Goal: Transaction & Acquisition: Purchase product/service

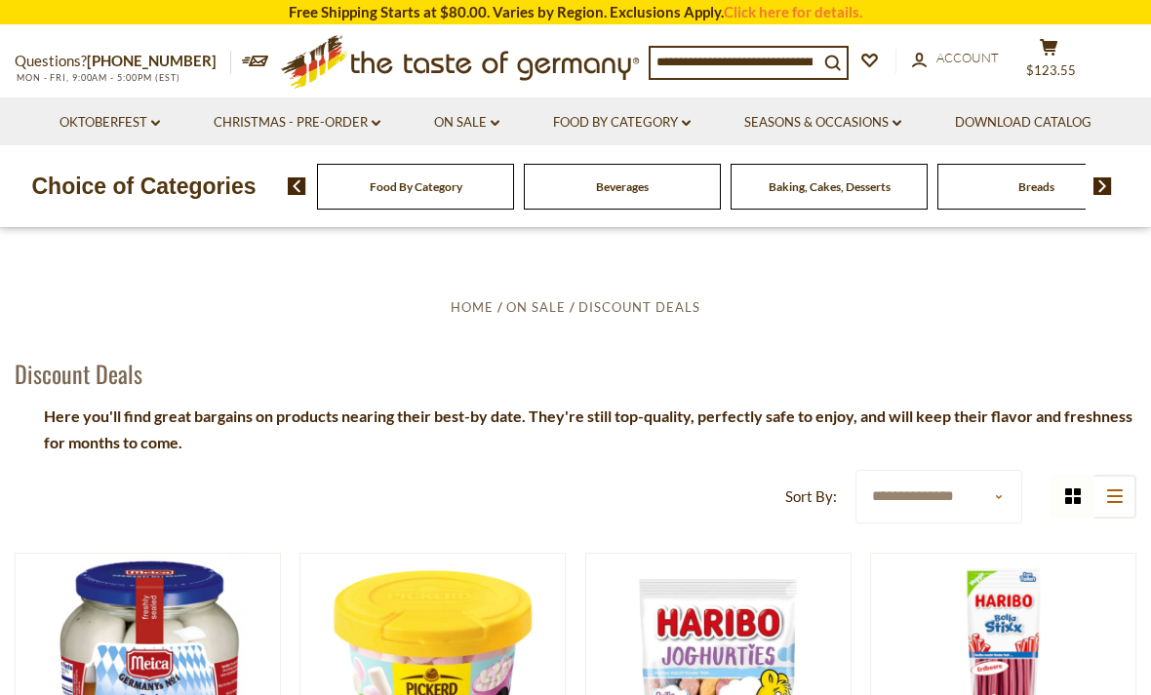
click at [516, 130] on li "On Sale dropdown_arrow All On Sale Feature Sale Discount Deals All Discount Dea…" at bounding box center [467, 122] width 116 height 48
click at [492, 120] on icon "dropdown_arrow" at bounding box center [495, 123] width 9 height 7
click at [471, 206] on link "Feature Sale" at bounding box center [463, 207] width 80 height 18
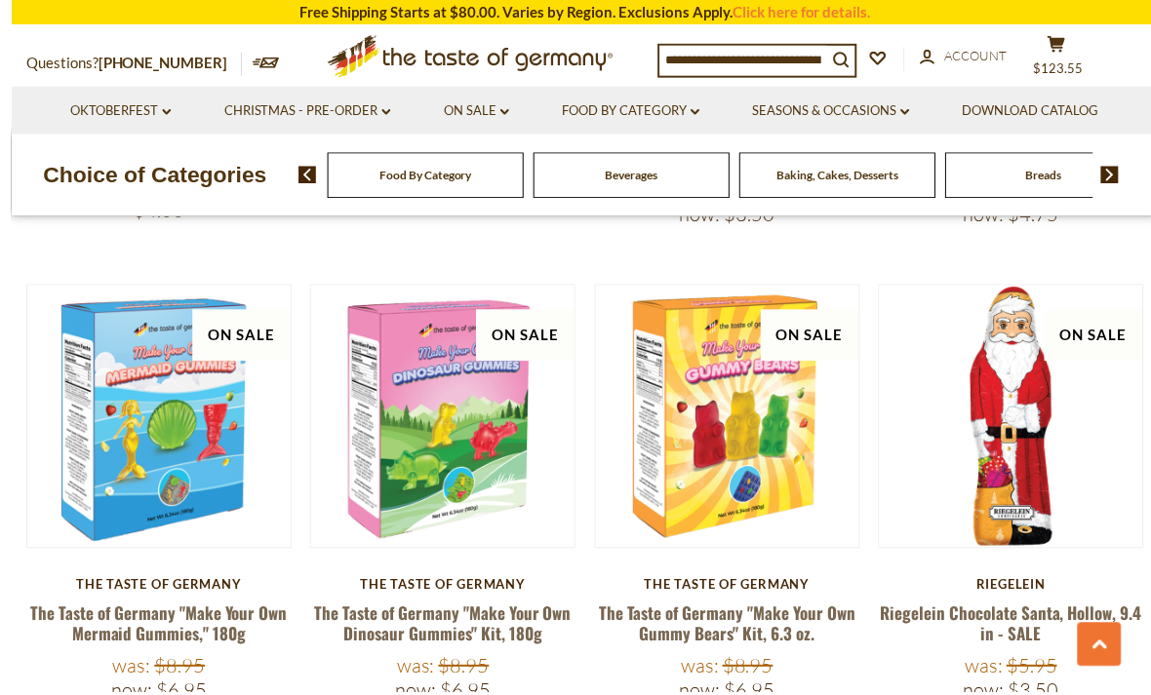
scroll to position [1229, 0]
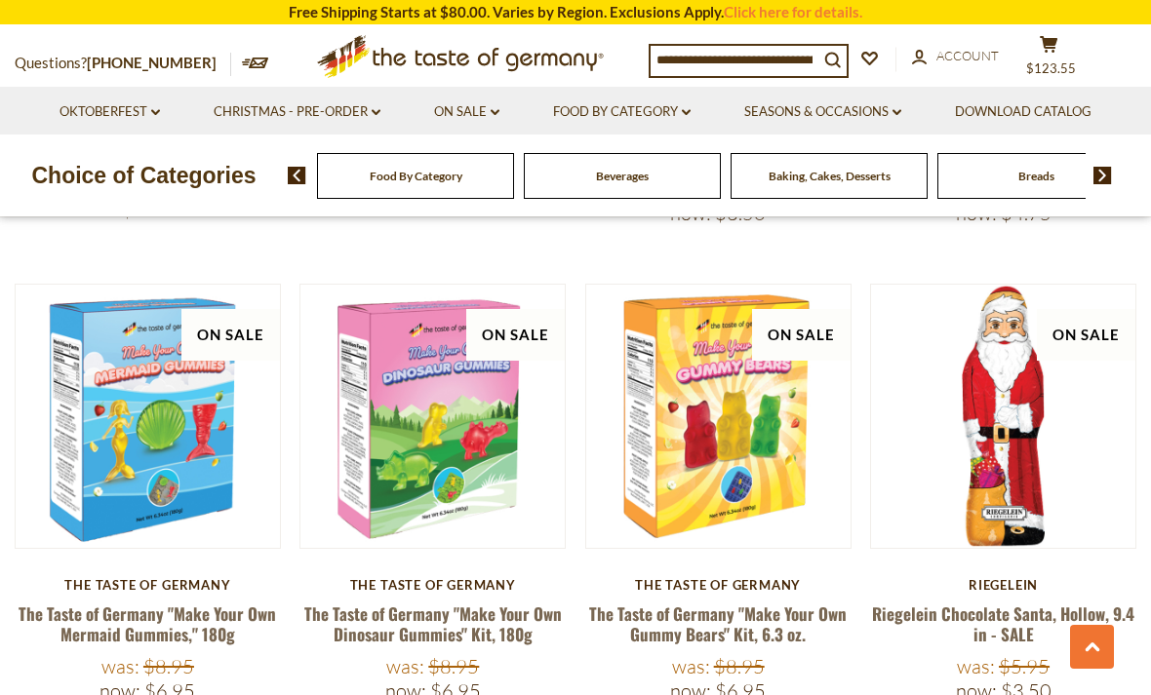
click at [447, 99] on button "Quick View" at bounding box center [433, 77] width 132 height 44
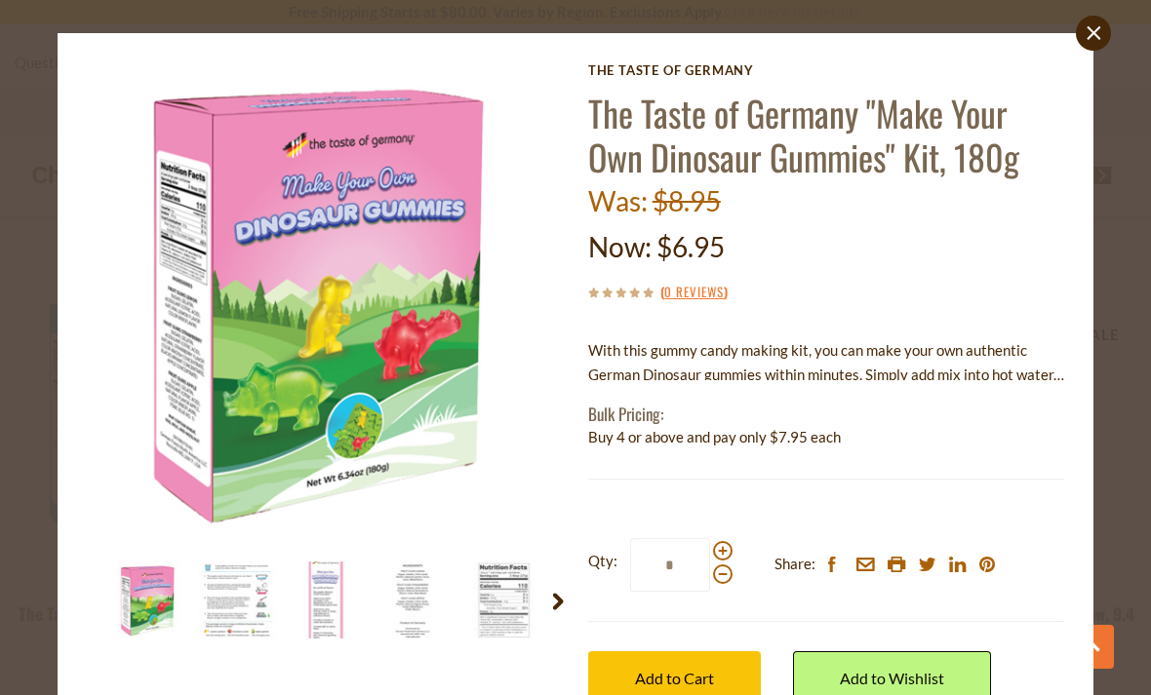
scroll to position [23, 0]
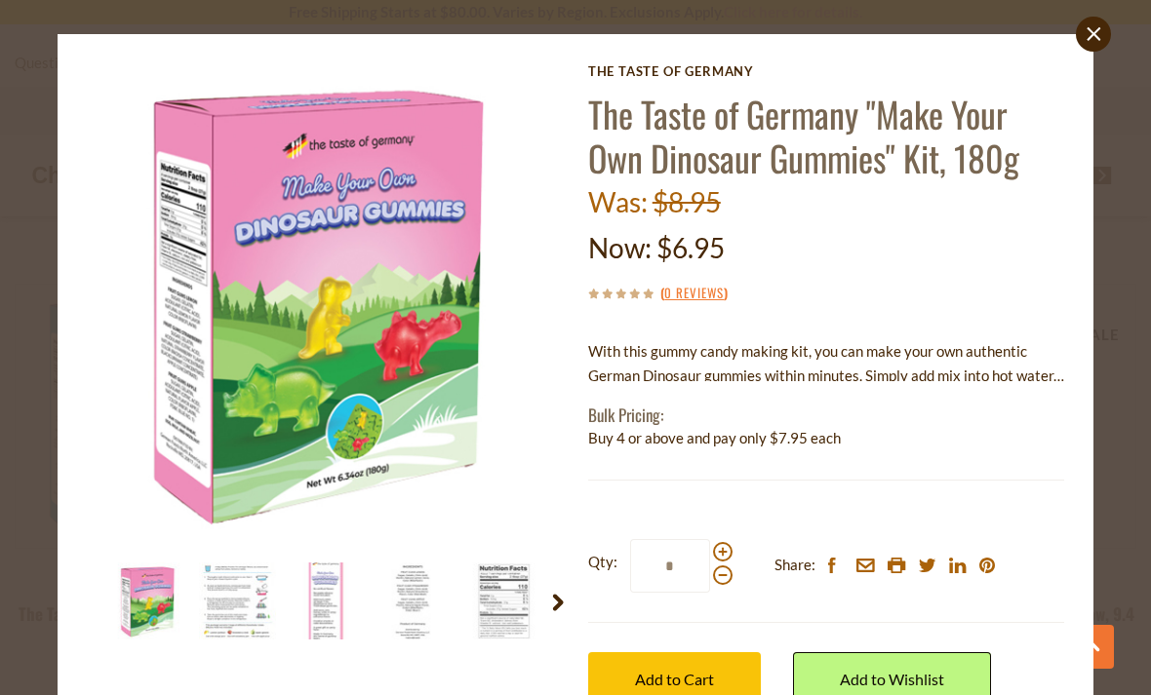
click at [340, 613] on img at bounding box center [326, 601] width 77 height 77
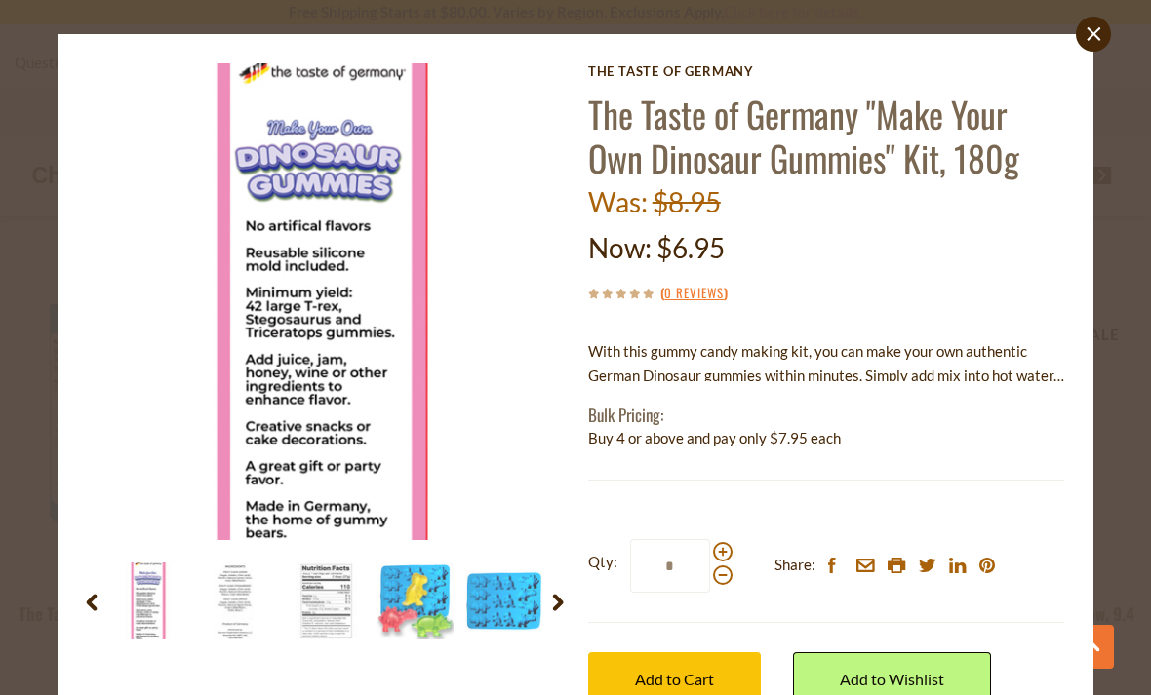
click at [493, 605] on img at bounding box center [503, 601] width 77 height 77
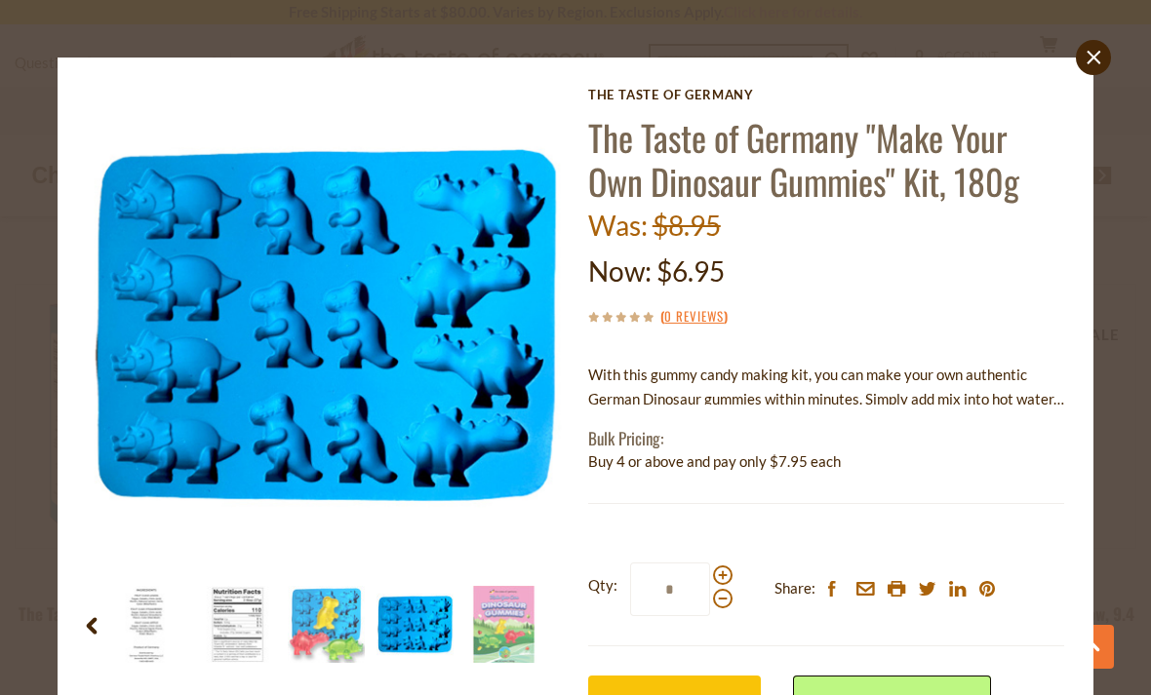
scroll to position [0, 0]
click at [1102, 58] on link "close" at bounding box center [1093, 57] width 35 height 35
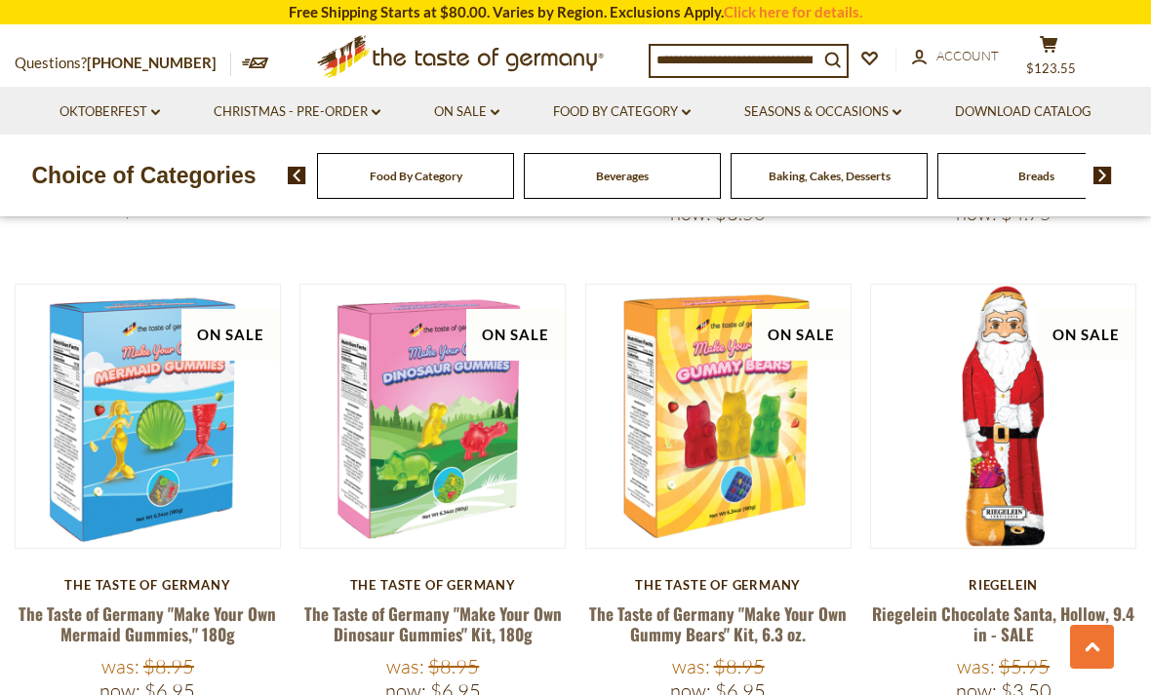
click at [152, 445] on link at bounding box center [148, 416] width 222 height 222
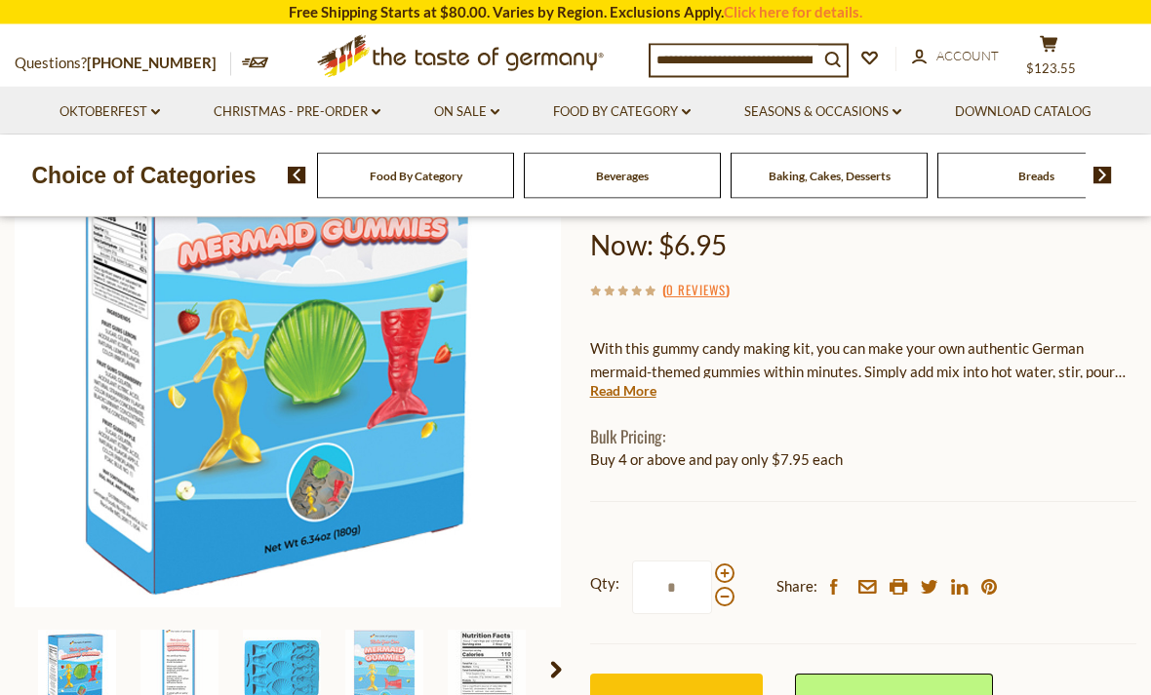
click at [396, 655] on img at bounding box center [384, 670] width 78 height 78
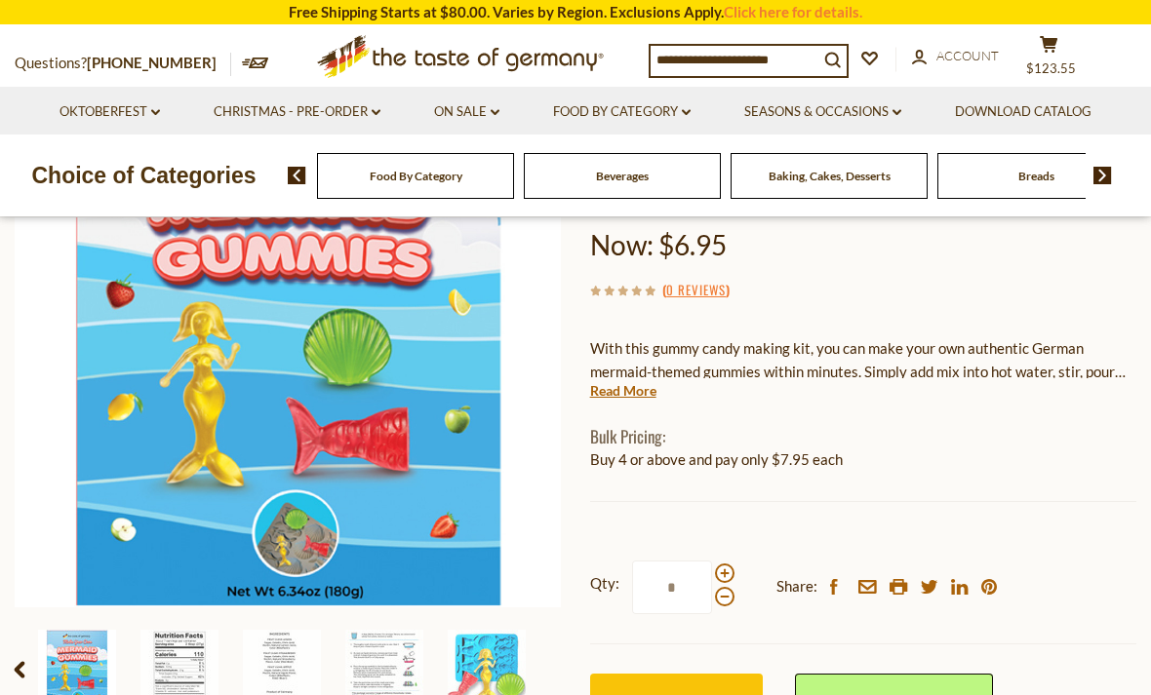
click at [481, 650] on img at bounding box center [487, 669] width 78 height 78
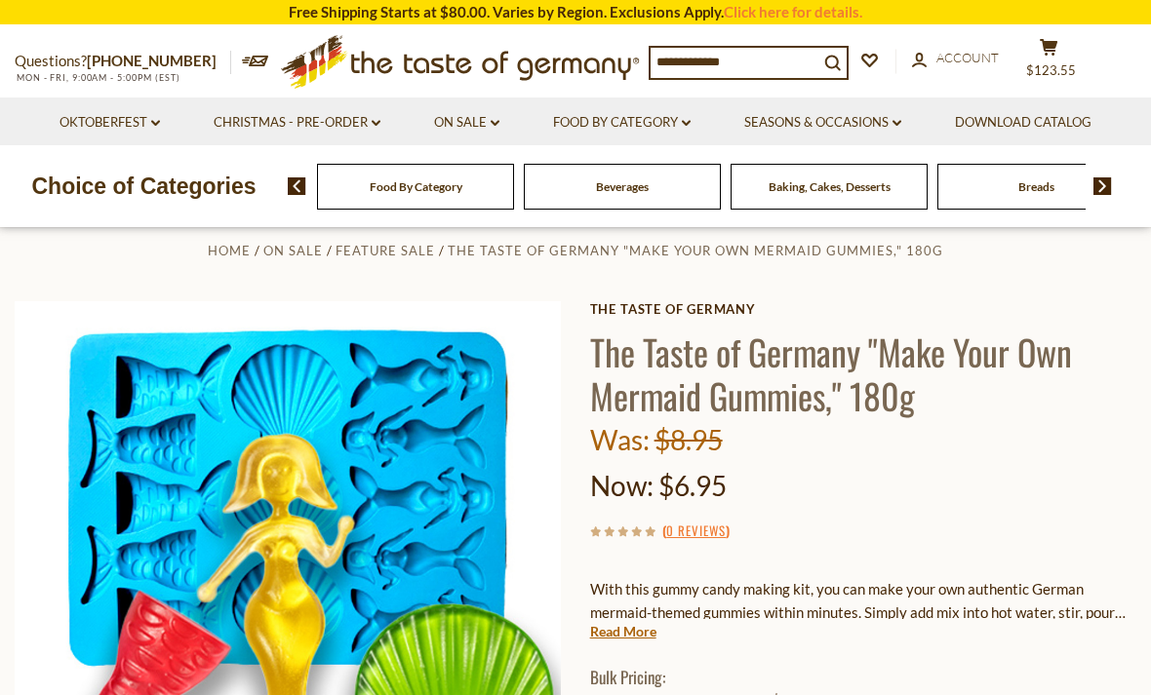
scroll to position [0, 0]
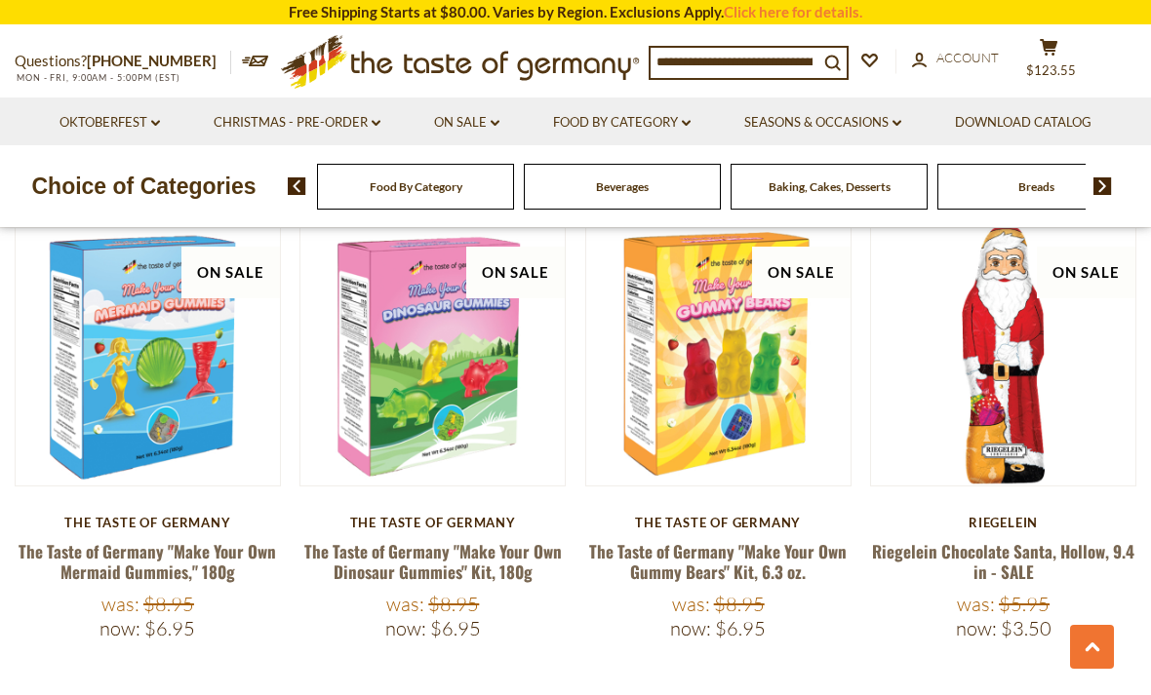
click at [725, 36] on button "Quick View" at bounding box center [719, 14] width 132 height 44
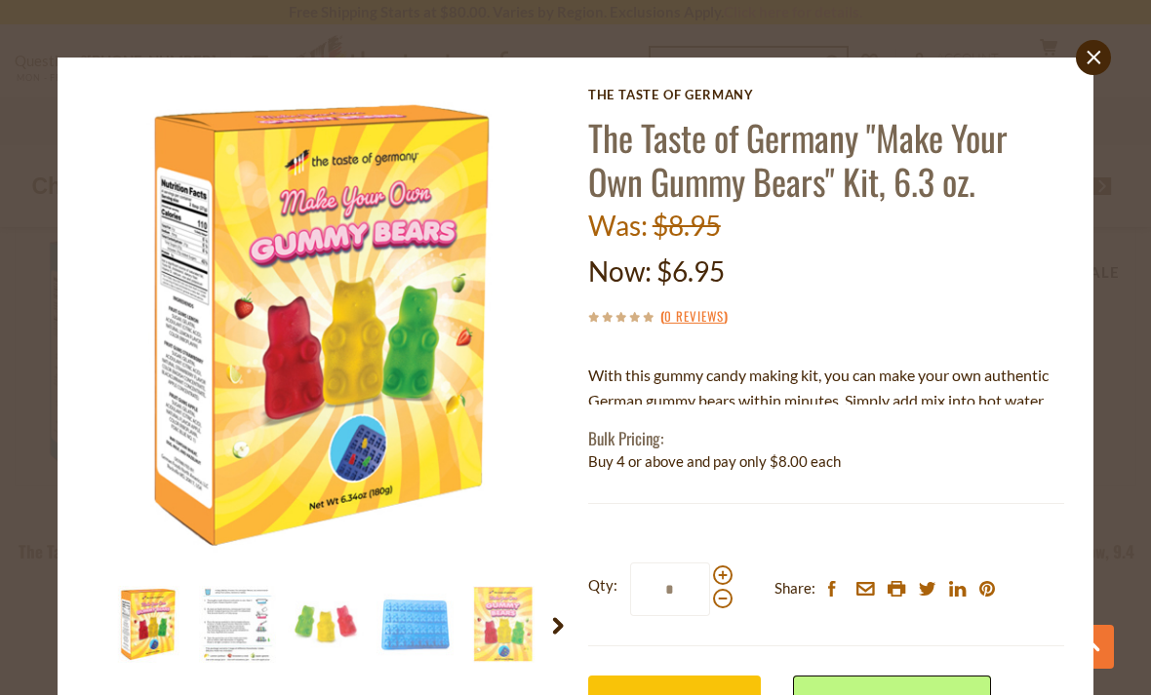
click at [508, 632] on img at bounding box center [503, 624] width 77 height 77
click at [420, 624] on img at bounding box center [414, 624] width 77 height 77
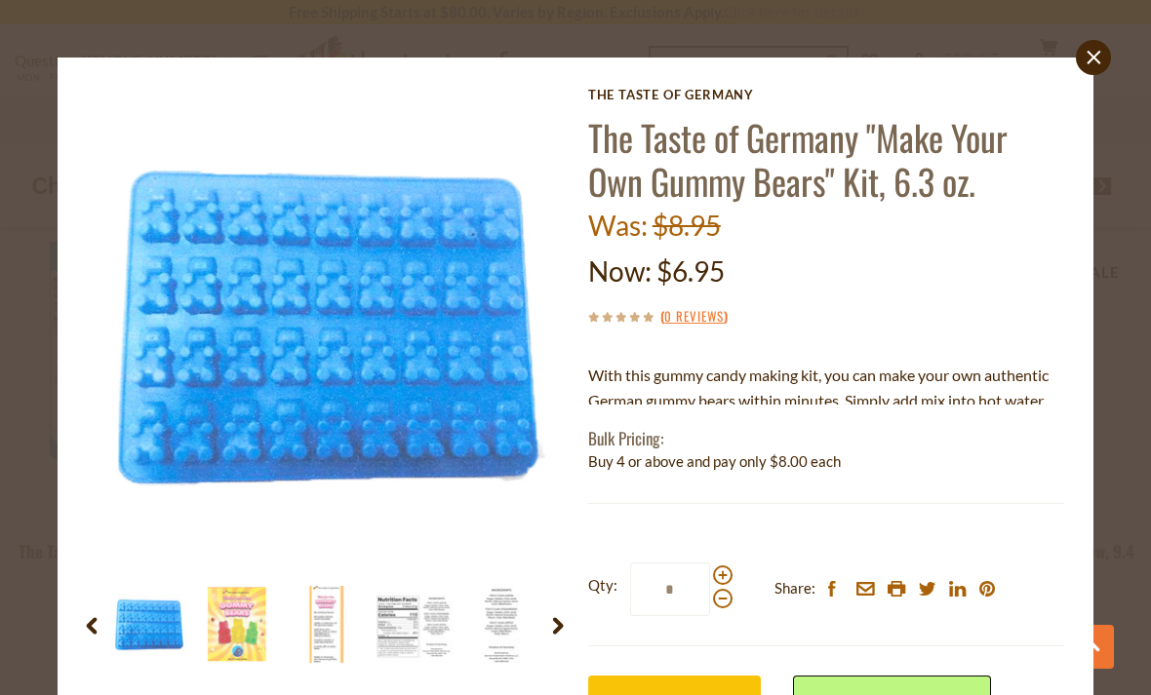
click at [251, 631] on img at bounding box center [237, 624] width 77 height 77
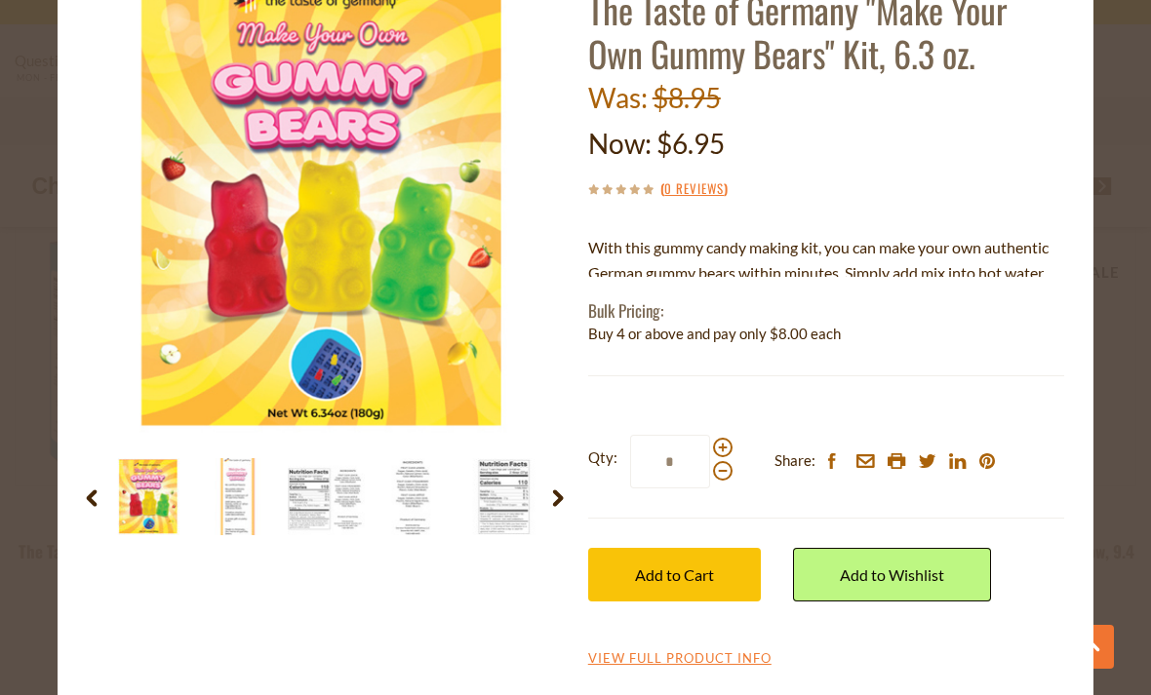
scroll to position [127, 0]
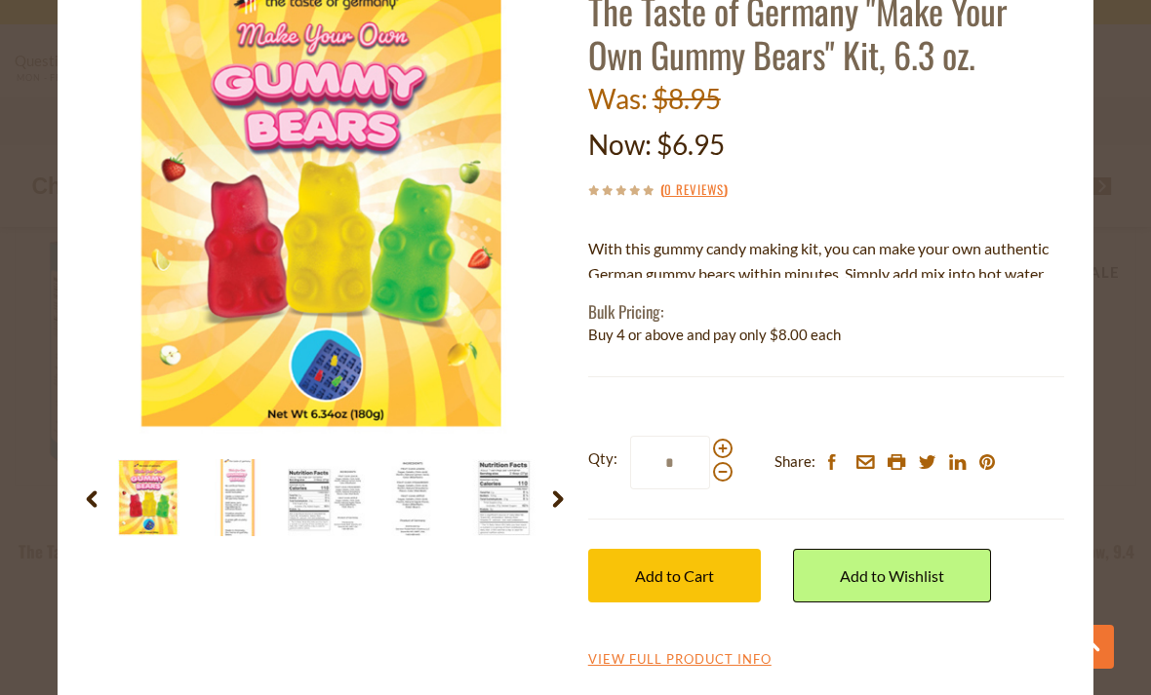
click at [322, 500] on img at bounding box center [326, 497] width 77 height 77
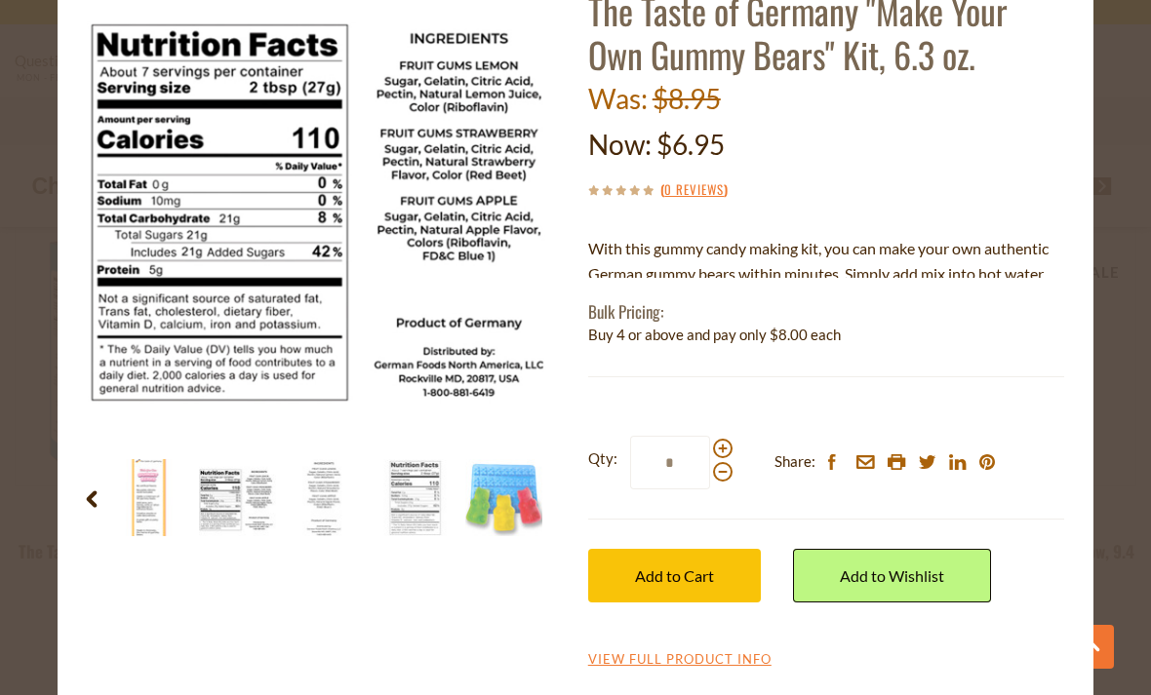
click at [329, 516] on img at bounding box center [326, 497] width 77 height 77
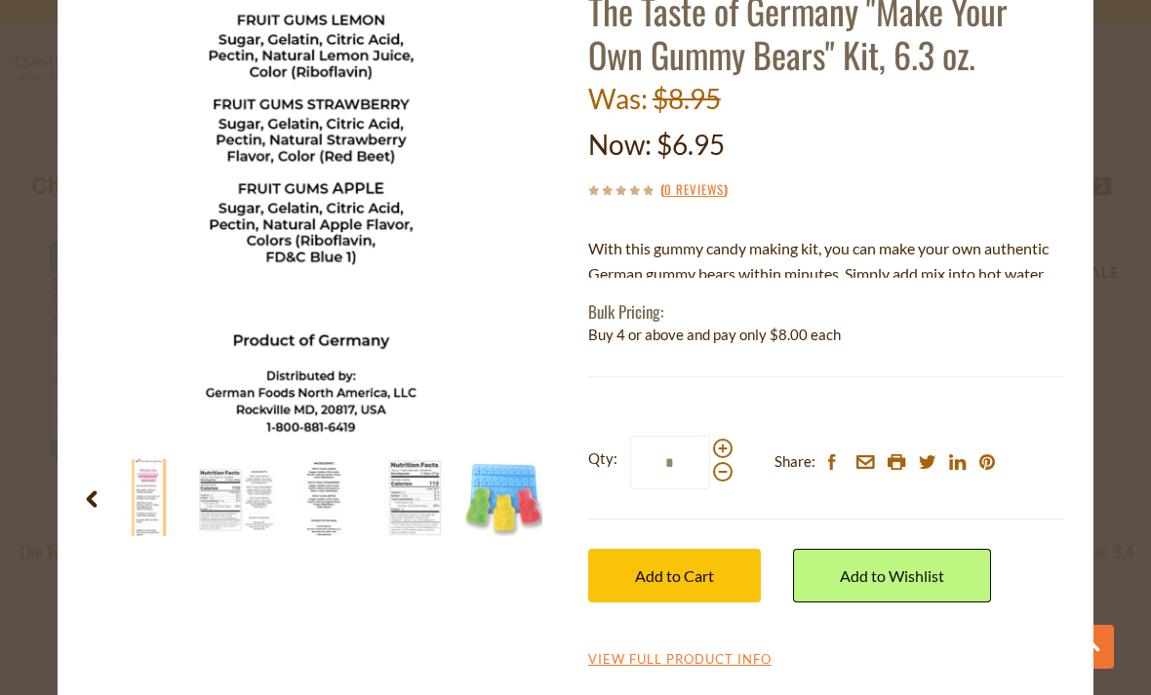
click at [383, 518] on img at bounding box center [414, 497] width 77 height 77
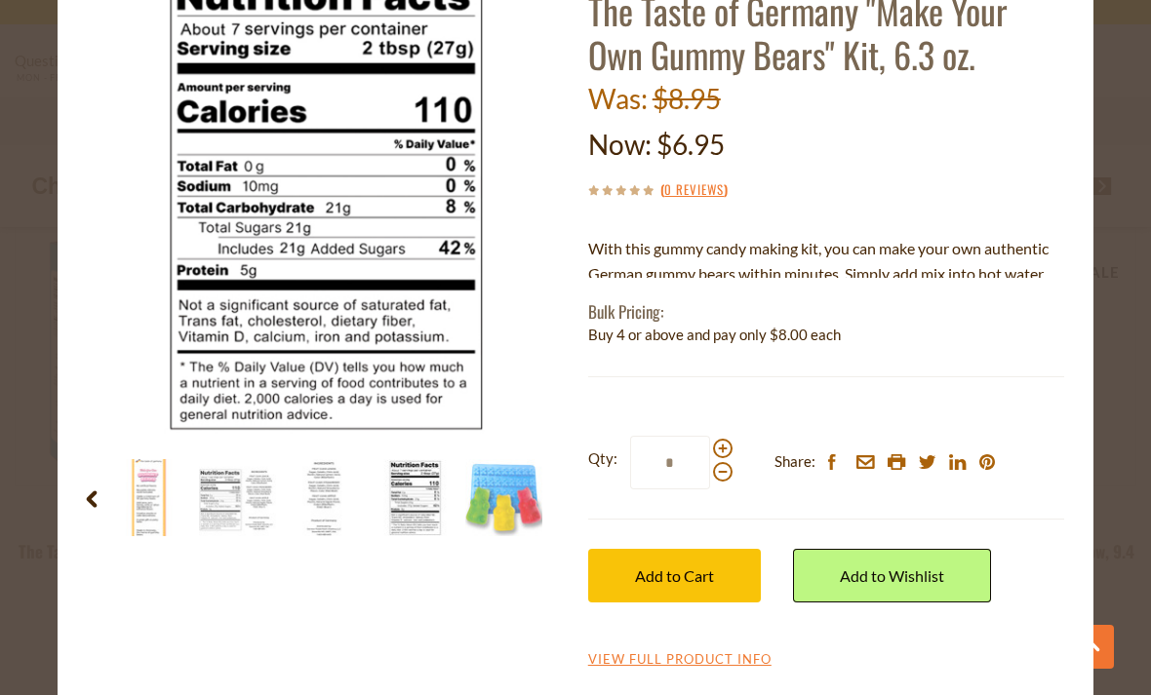
click at [438, 517] on img at bounding box center [414, 497] width 77 height 77
click at [517, 510] on img at bounding box center [503, 497] width 77 height 77
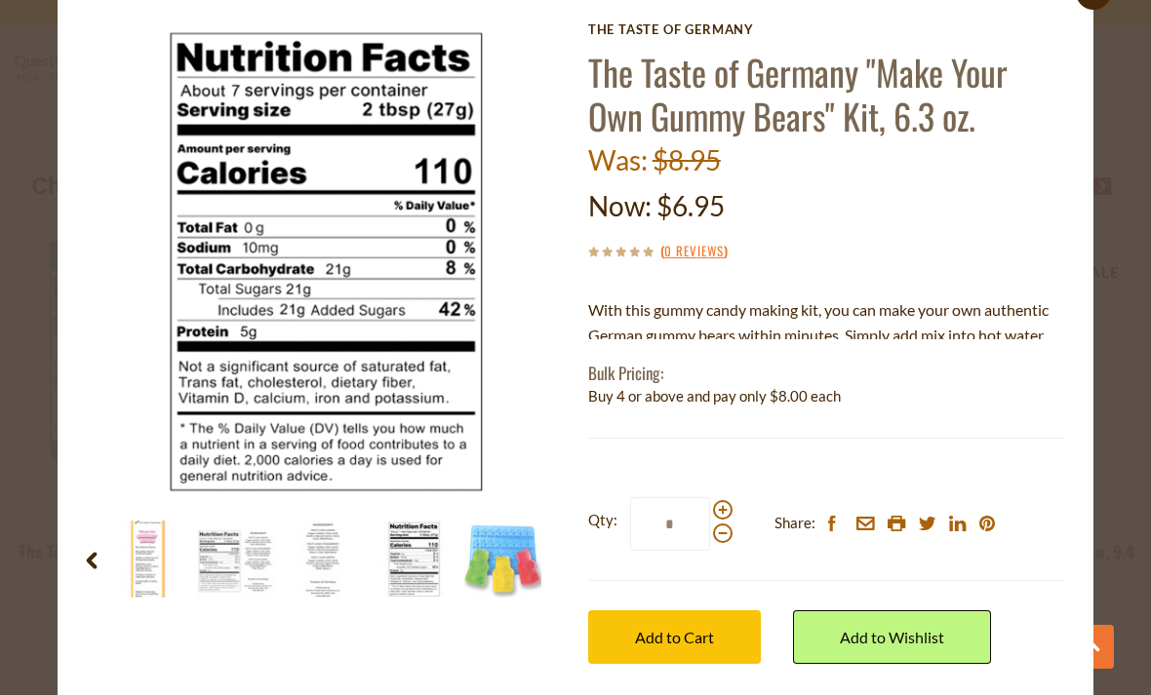
scroll to position [48, 0]
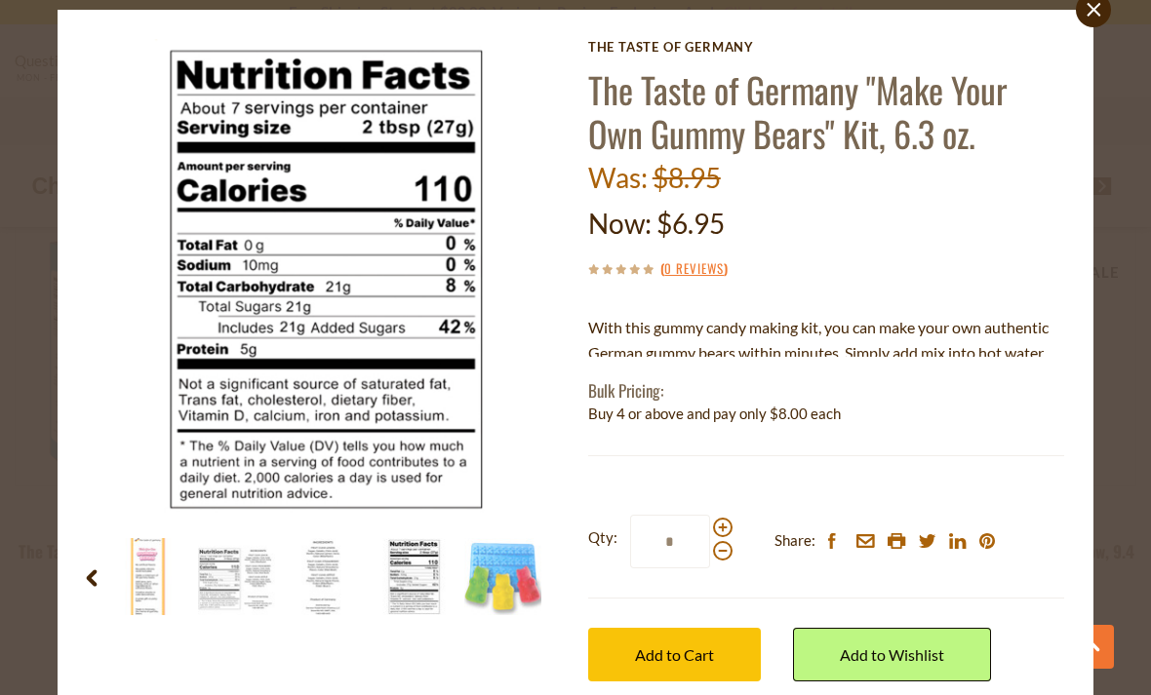
click at [471, 582] on img at bounding box center [502, 576] width 77 height 77
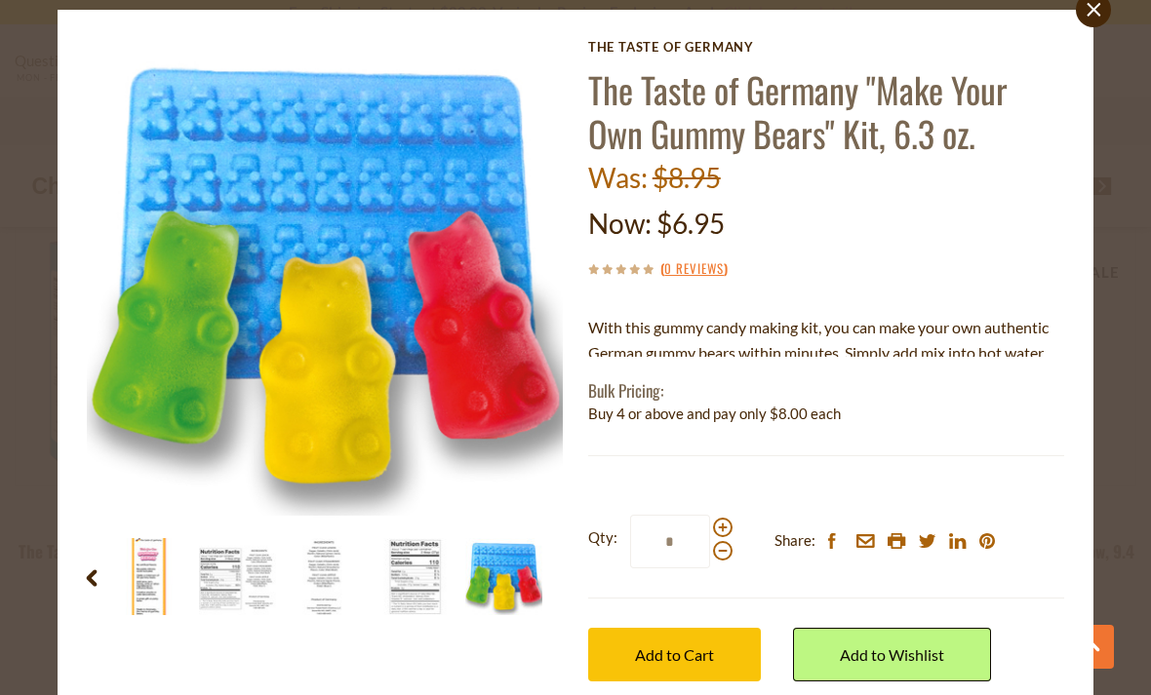
click at [118, 563] on img at bounding box center [148, 576] width 77 height 77
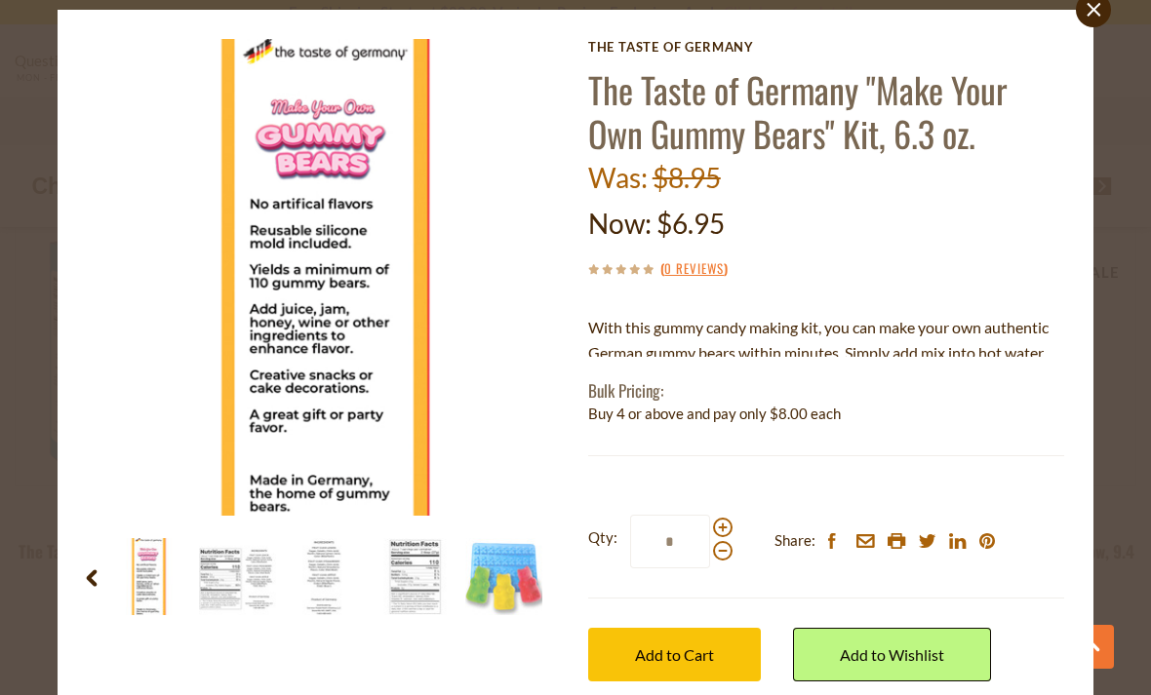
click at [128, 567] on img at bounding box center [148, 576] width 77 height 77
click at [106, 574] on div at bounding box center [105, 576] width 888 height 77
click at [1090, 16] on icon "close" at bounding box center [1094, 10] width 15 height 15
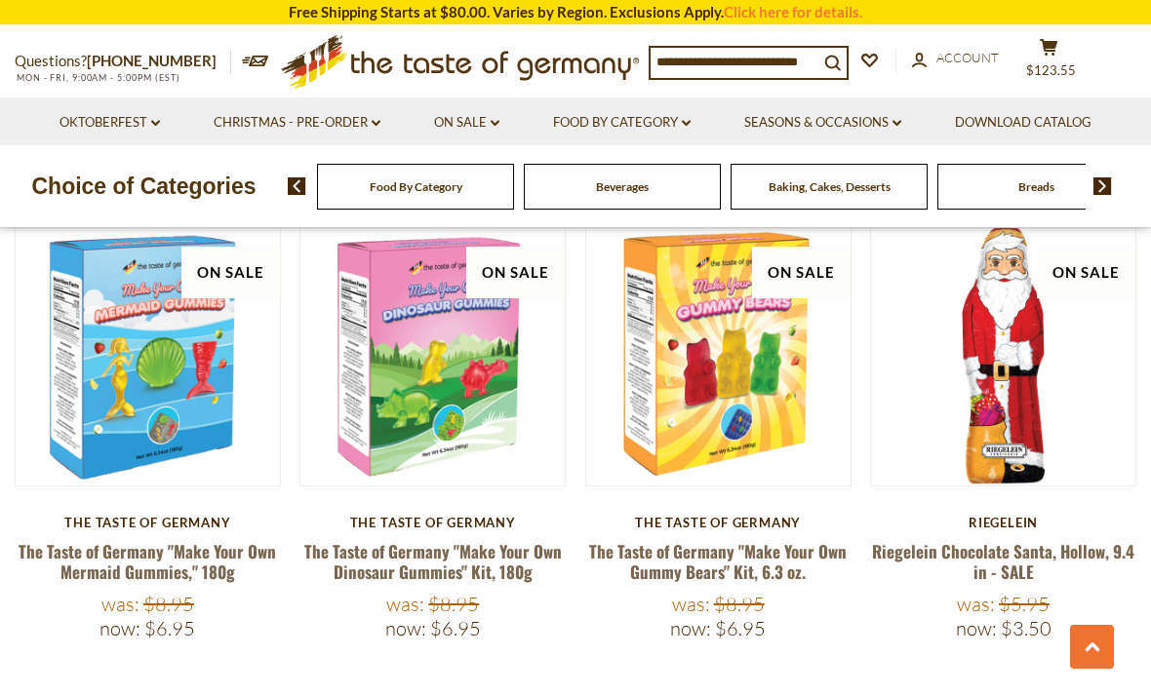
click at [137, 539] on link "The Taste of Germany "Make Your Own Mermaid Gummies," 180g" at bounding box center [147, 561] width 257 height 45
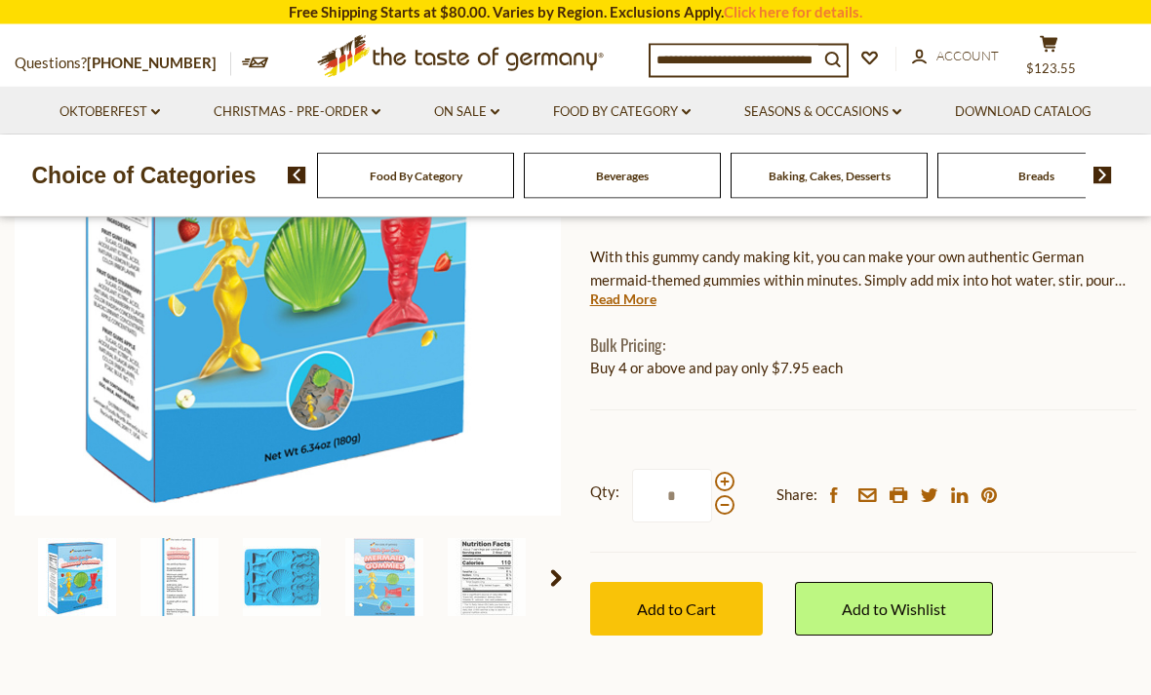
scroll to position [364, 0]
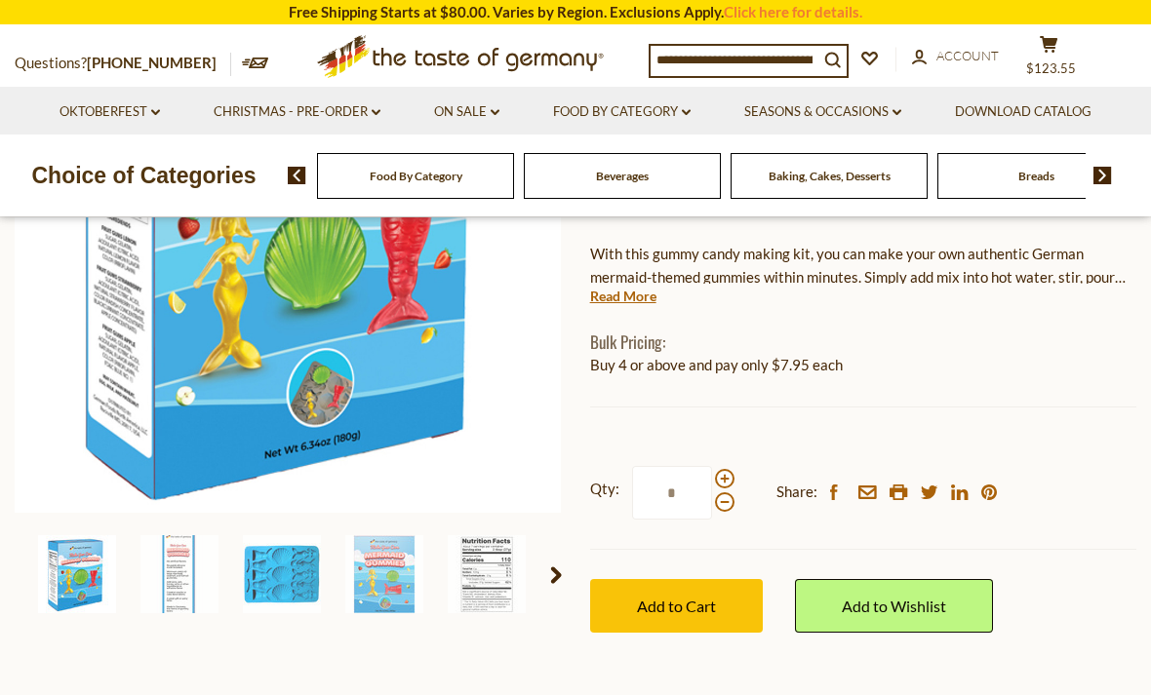
click at [675, 608] on span "Add to Cart" at bounding box center [676, 606] width 79 height 19
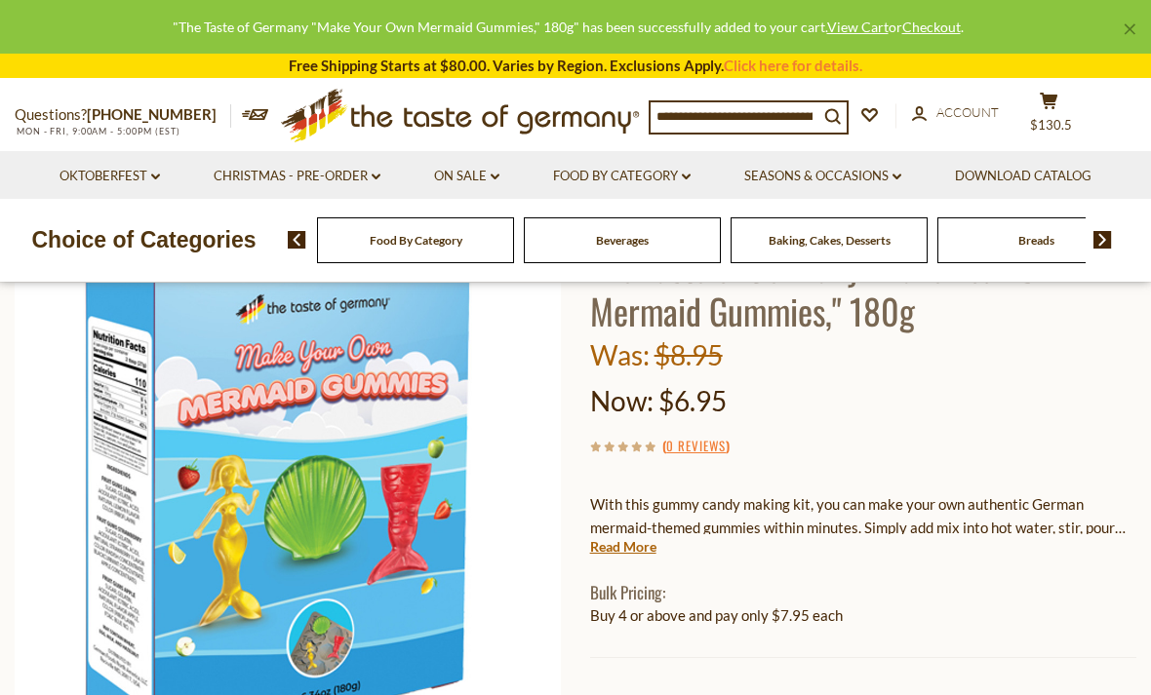
scroll to position [0, 0]
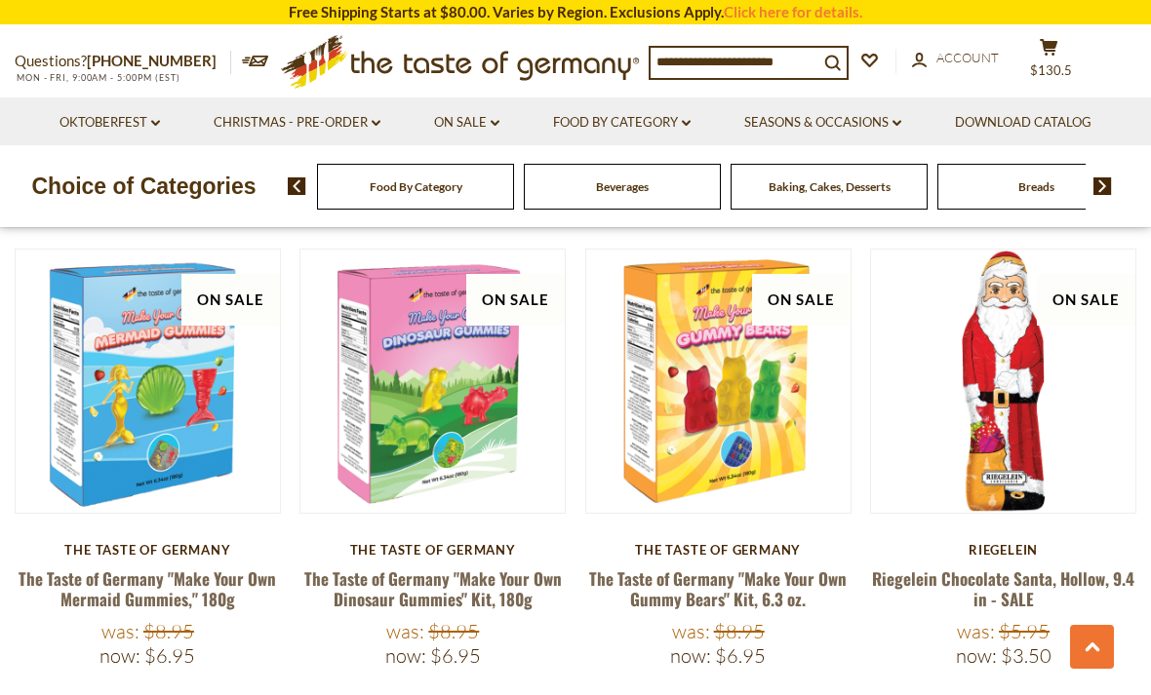
scroll to position [1263, 0]
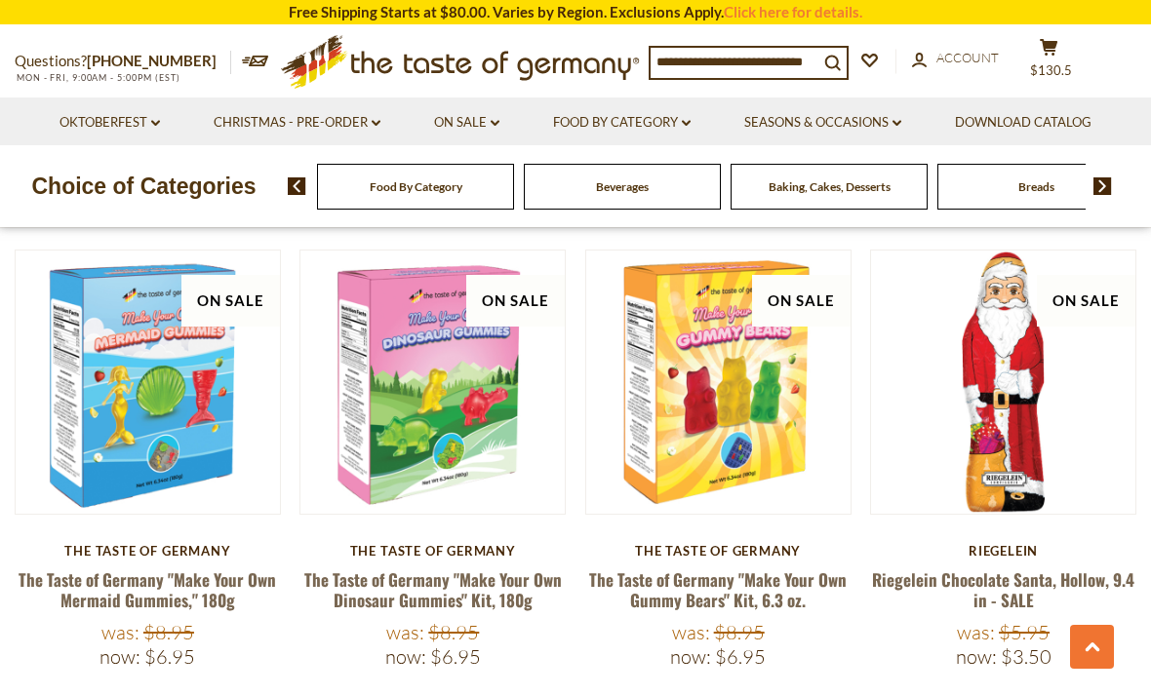
click at [685, 467] on img at bounding box center [718, 383] width 264 height 264
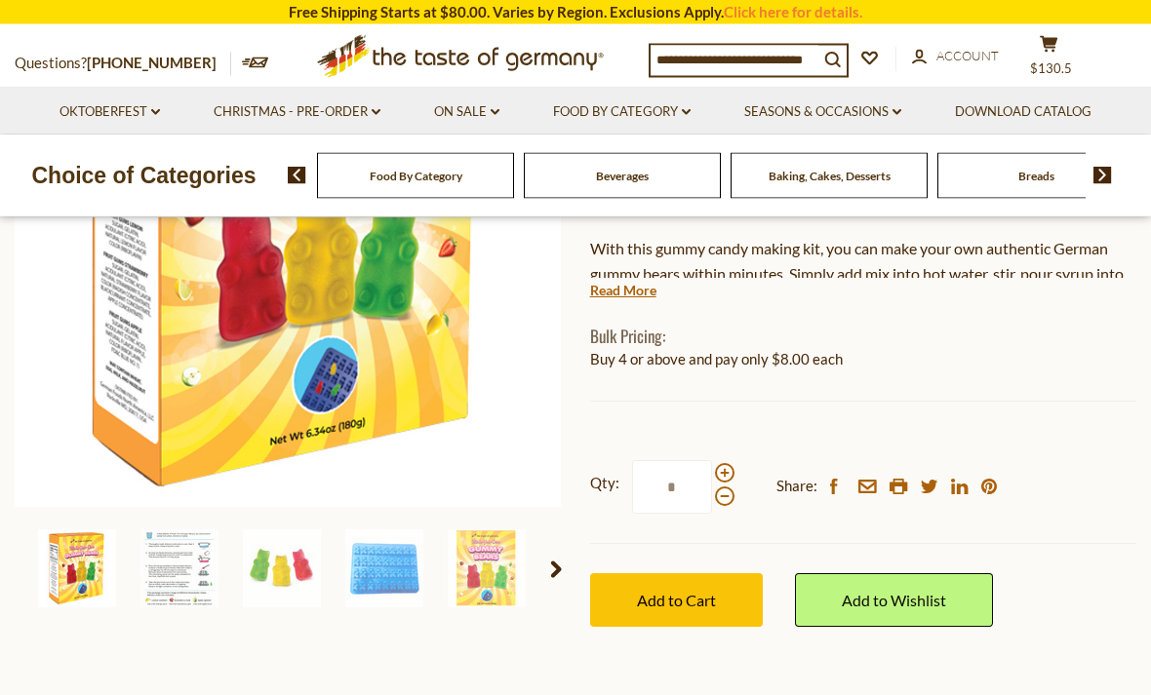
scroll to position [377, 0]
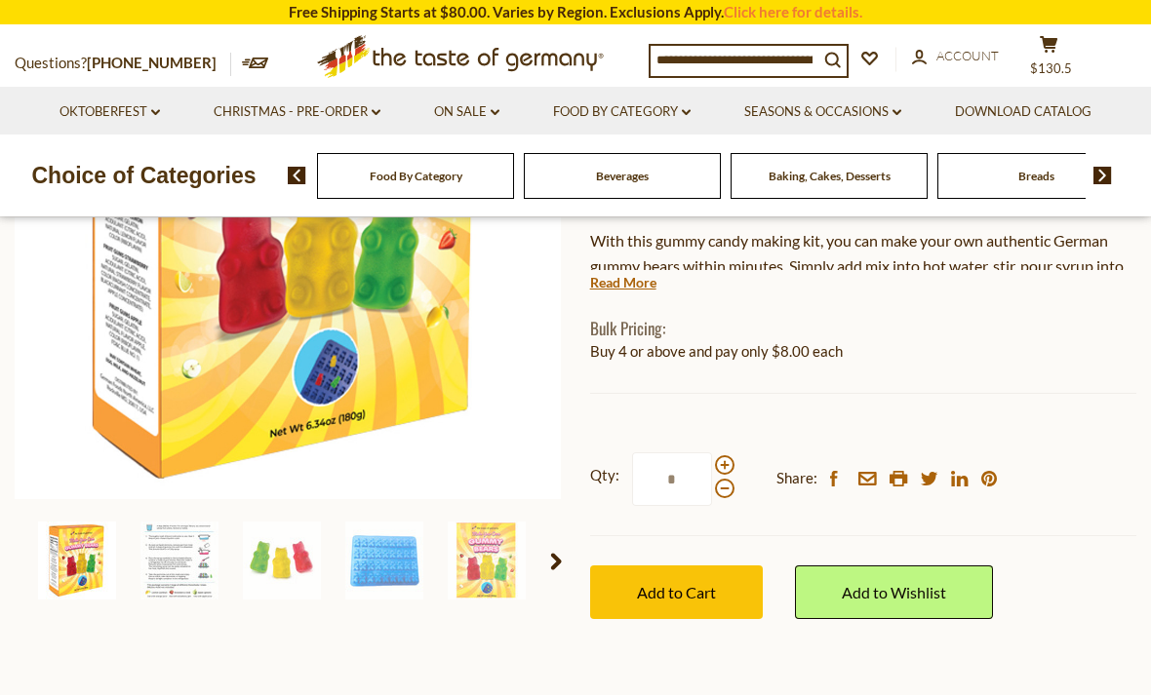
click at [689, 598] on button "Add to Cart" at bounding box center [676, 593] width 173 height 54
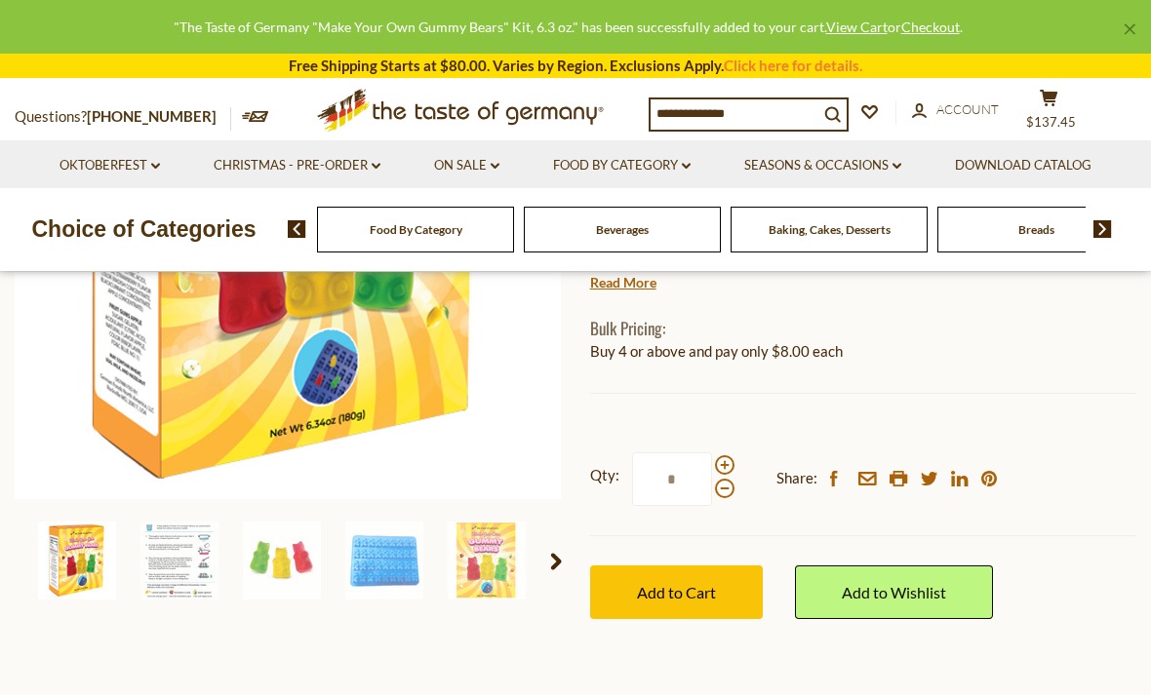
click at [172, 574] on img at bounding box center [179, 561] width 78 height 78
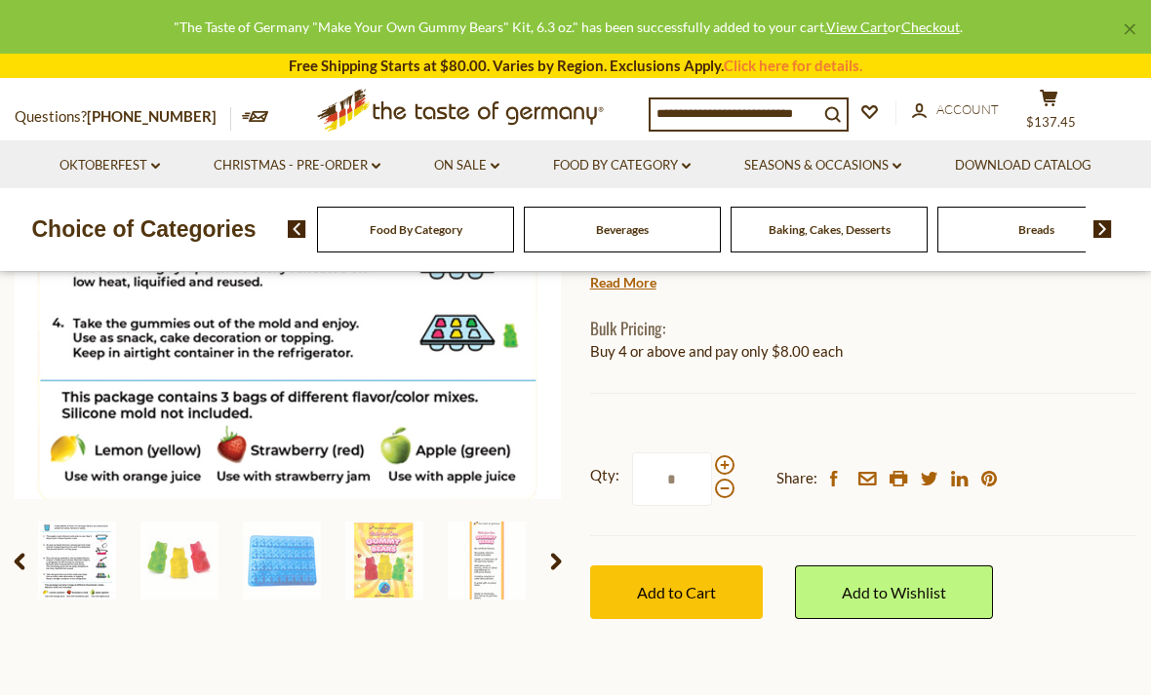
click at [217, 574] on img at bounding box center [179, 561] width 78 height 78
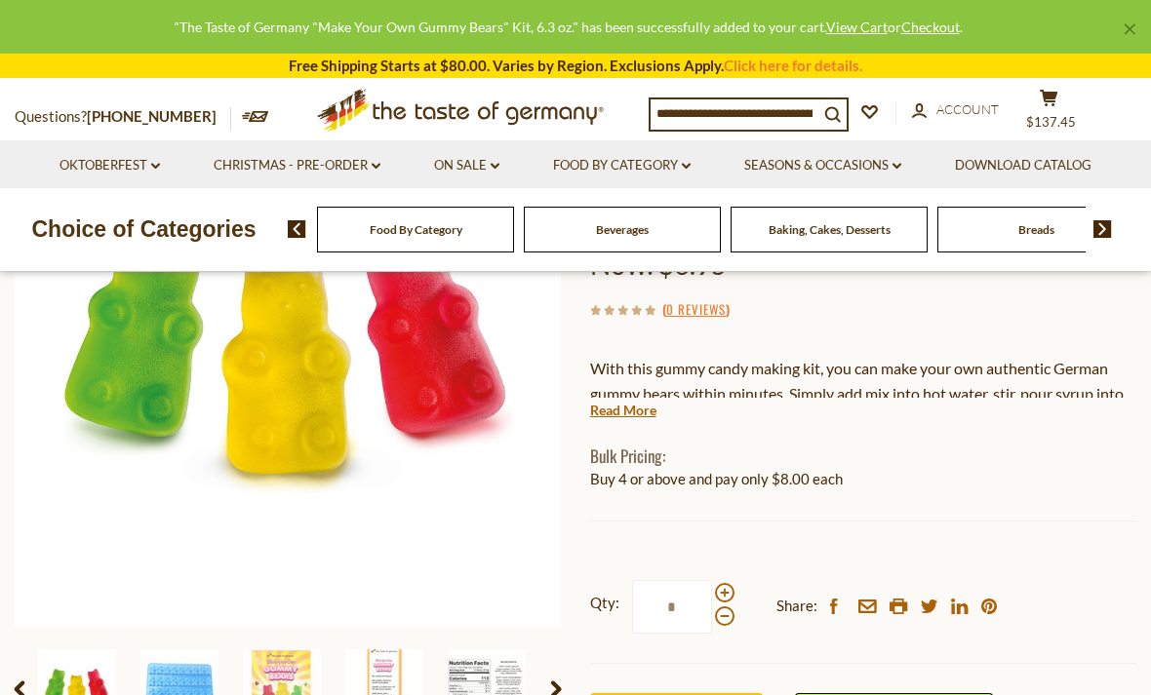
scroll to position [243, 0]
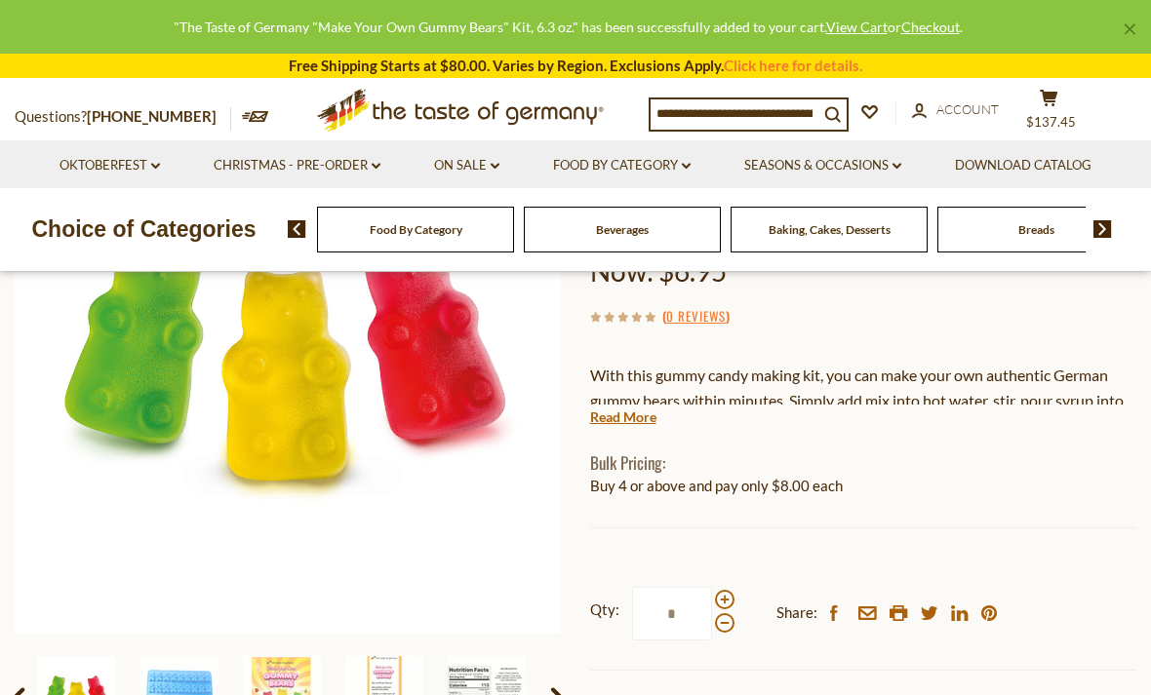
click at [306, 694] on img at bounding box center [282, 695] width 78 height 78
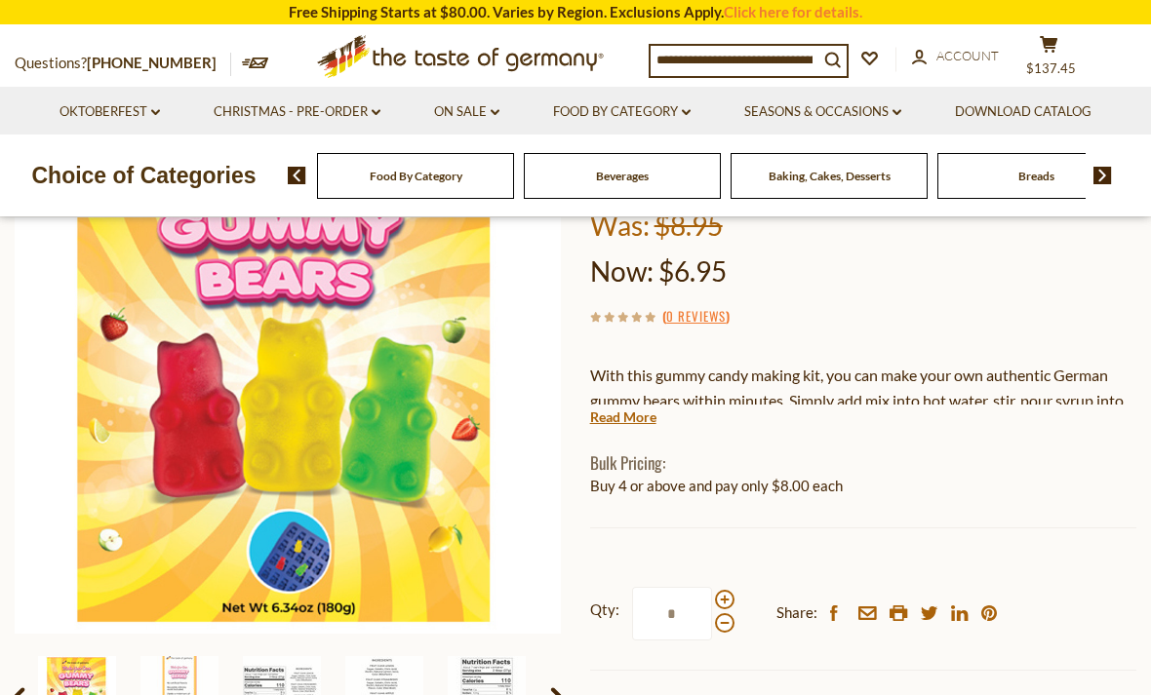
click at [366, 694] on img at bounding box center [384, 695] width 78 height 78
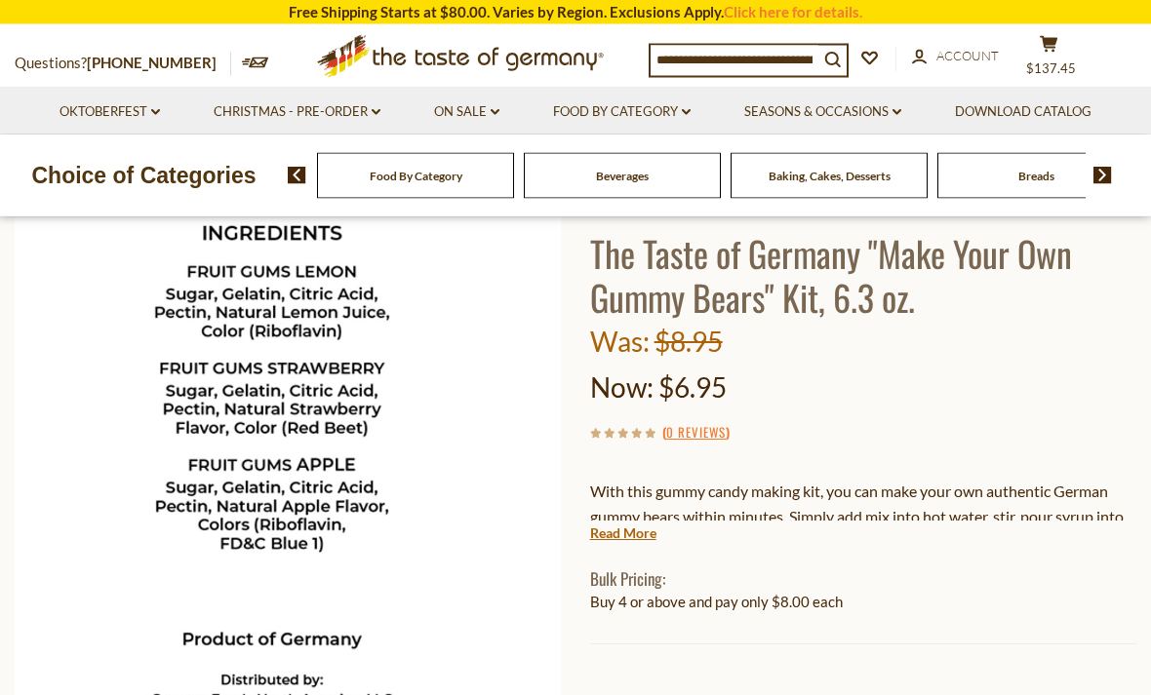
scroll to position [0, 0]
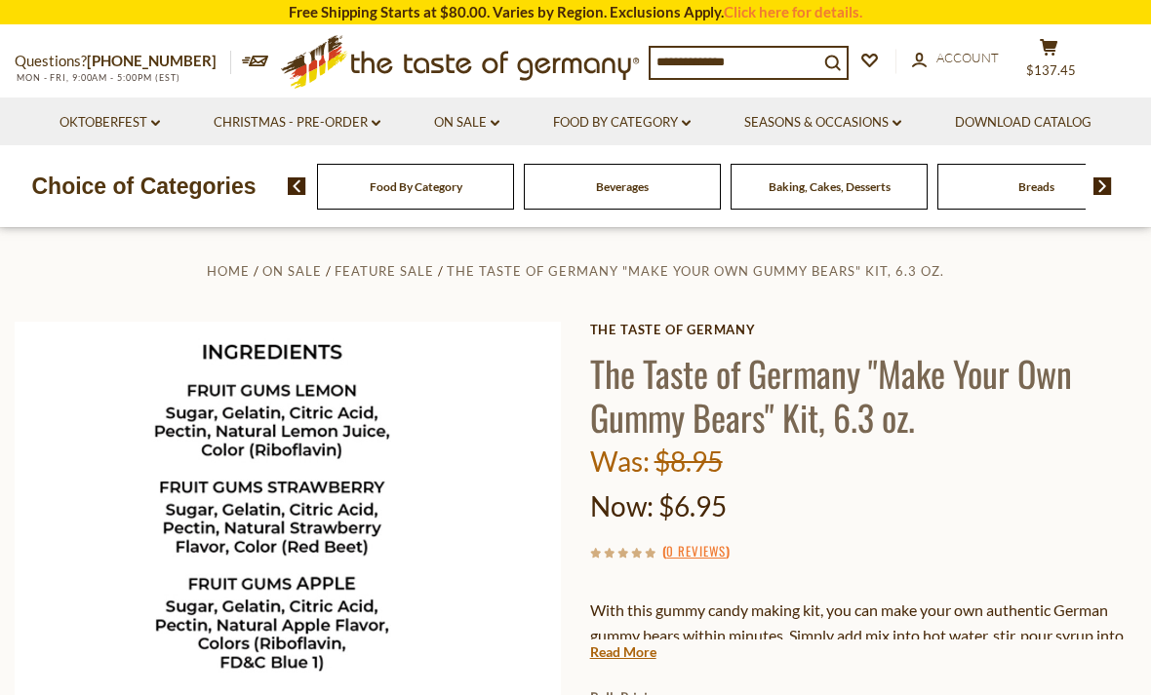
click at [1059, 50] on button "cart $137.45" at bounding box center [1048, 62] width 59 height 49
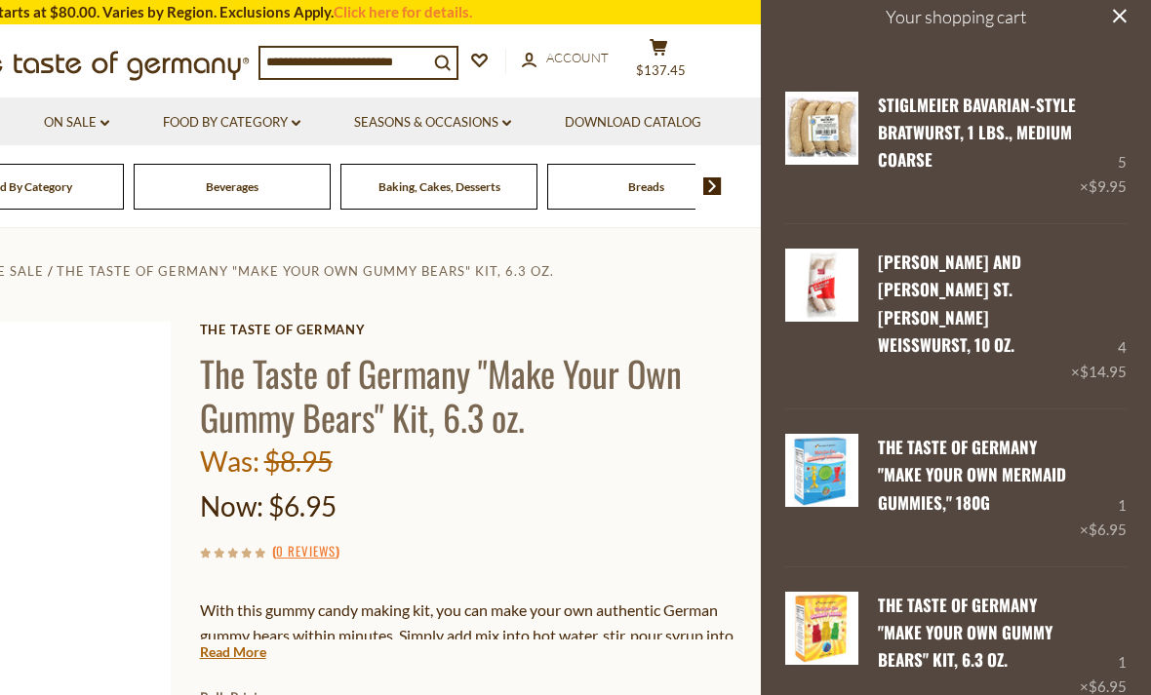
scroll to position [52, 0]
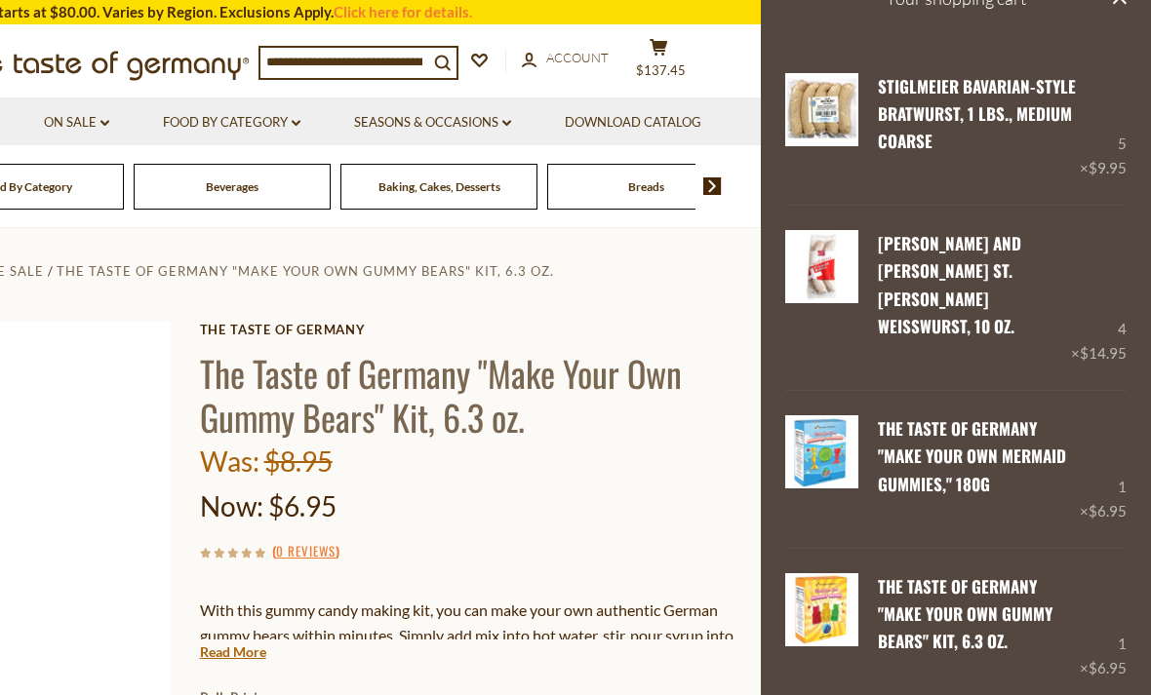
click at [989, 80] on link "Stiglmeier Bavarian-style Bratwurst, 1 lbs., medium coarse" at bounding box center [977, 114] width 198 height 80
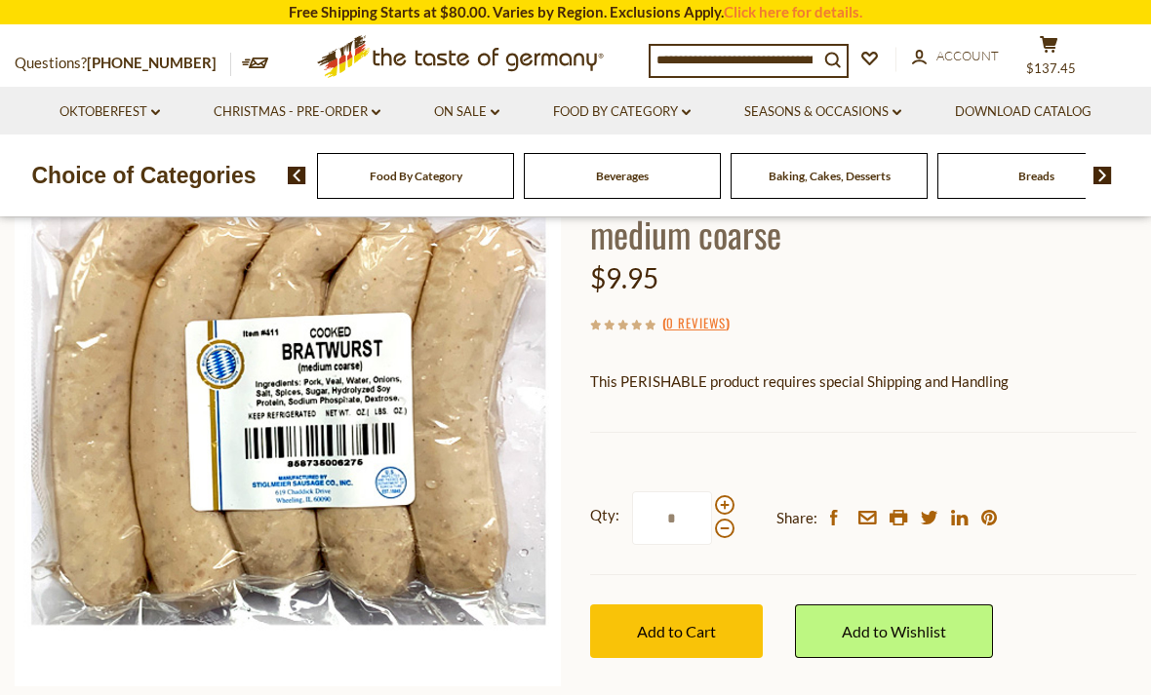
scroll to position [189, 0]
click at [1059, 47] on button "cart $137.45" at bounding box center [1048, 59] width 59 height 49
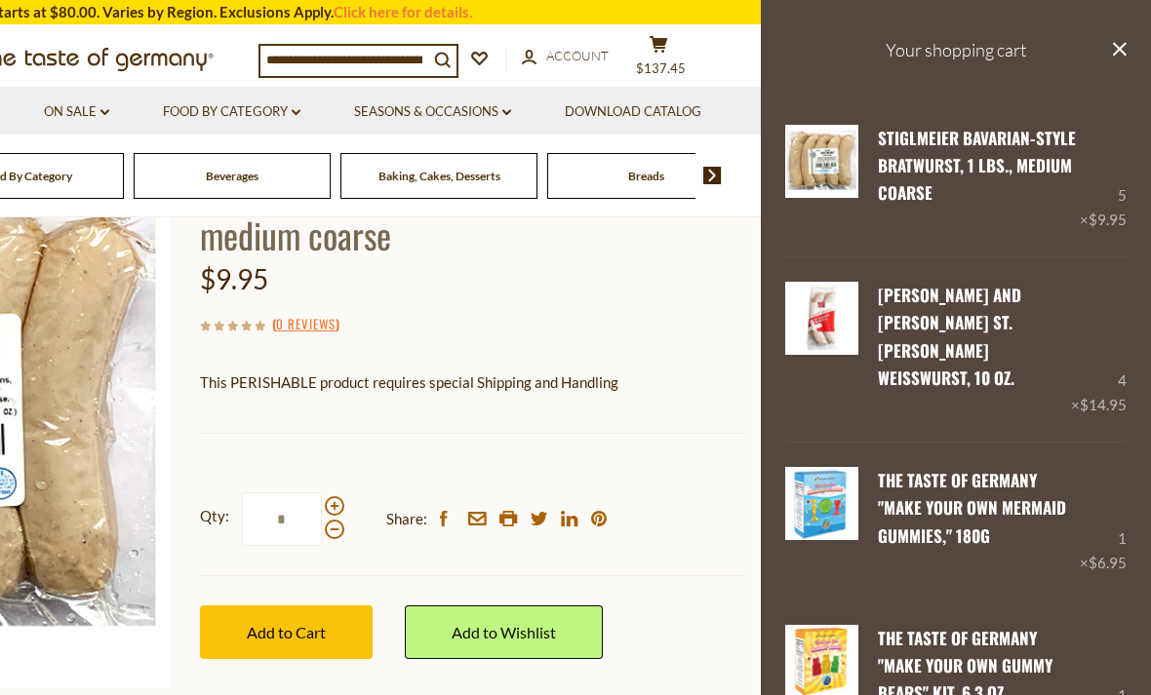
click at [923, 292] on link "[PERSON_NAME] and [PERSON_NAME] St. [PERSON_NAME] Weisswurst, 10 oz." at bounding box center [949, 336] width 143 height 107
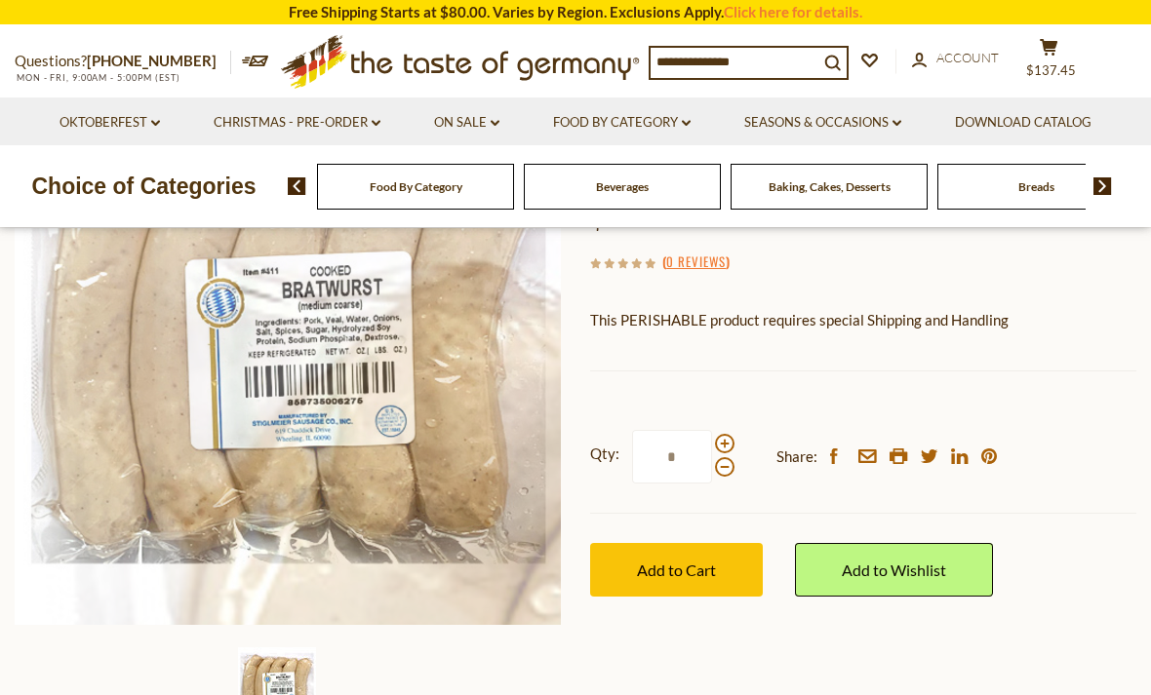
scroll to position [252, 0]
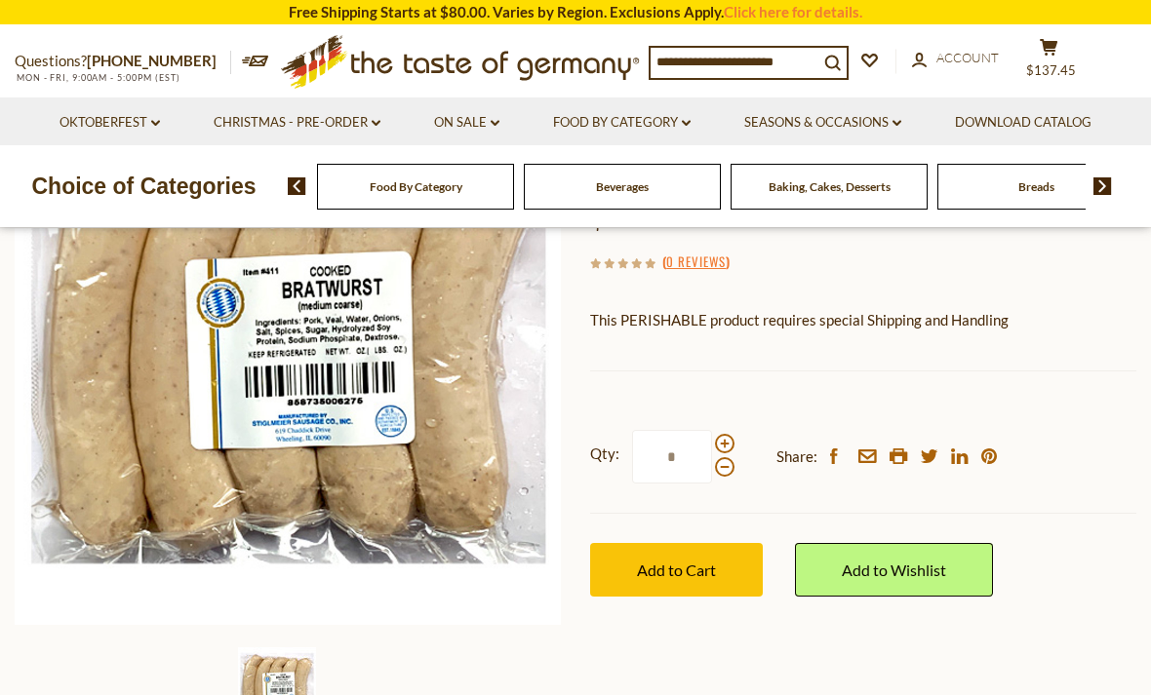
click at [1063, 72] on span "$137.45" at bounding box center [1051, 70] width 50 height 16
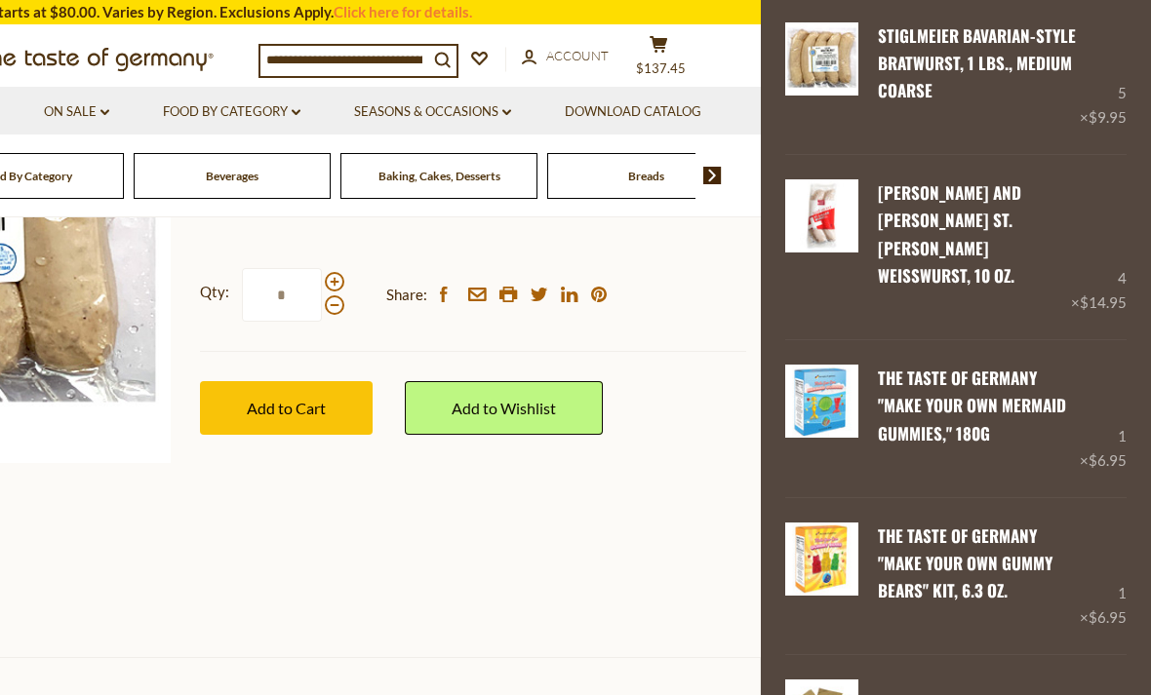
scroll to position [101, 0]
click at [1005, 367] on link "The Taste of Germany "Make Your Own Mermaid Gummies," 180g" at bounding box center [972, 407] width 188 height 80
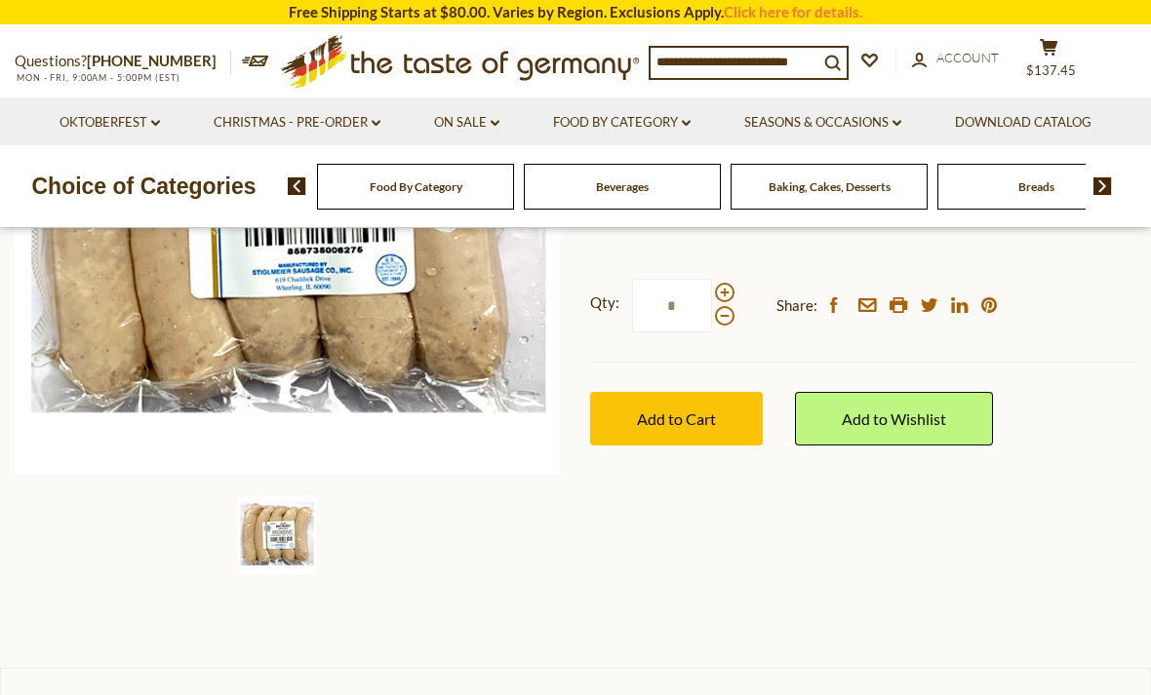
click at [1060, 56] on button "cart $137.45" at bounding box center [1048, 62] width 59 height 49
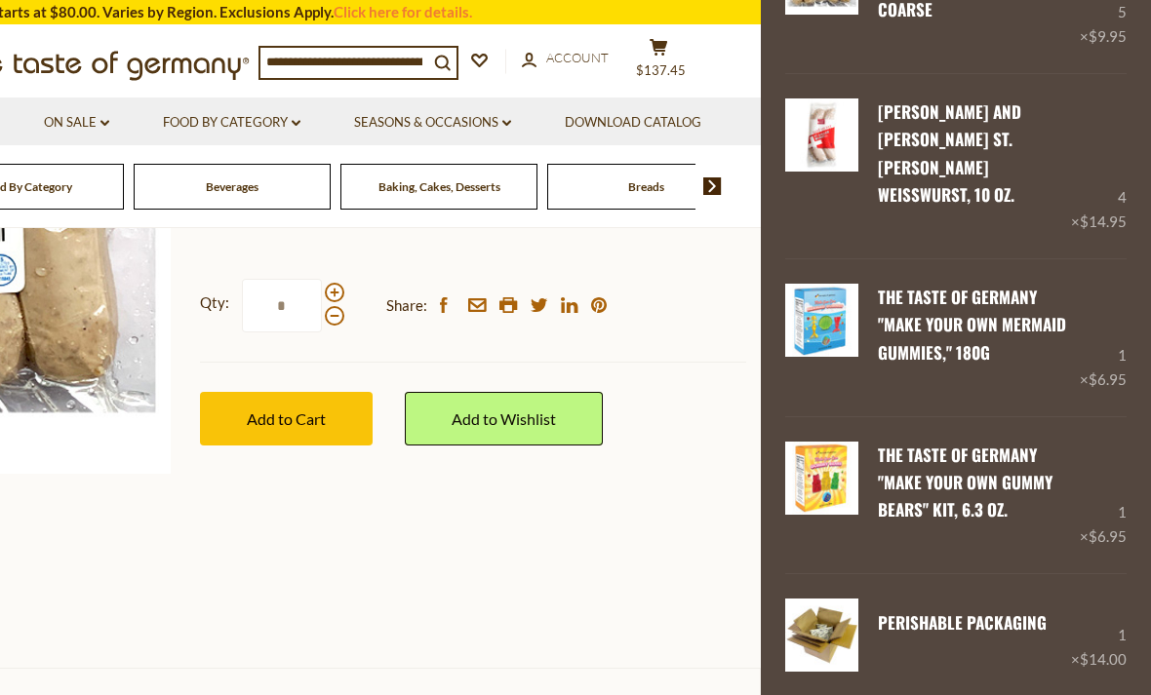
scroll to position [188, 0]
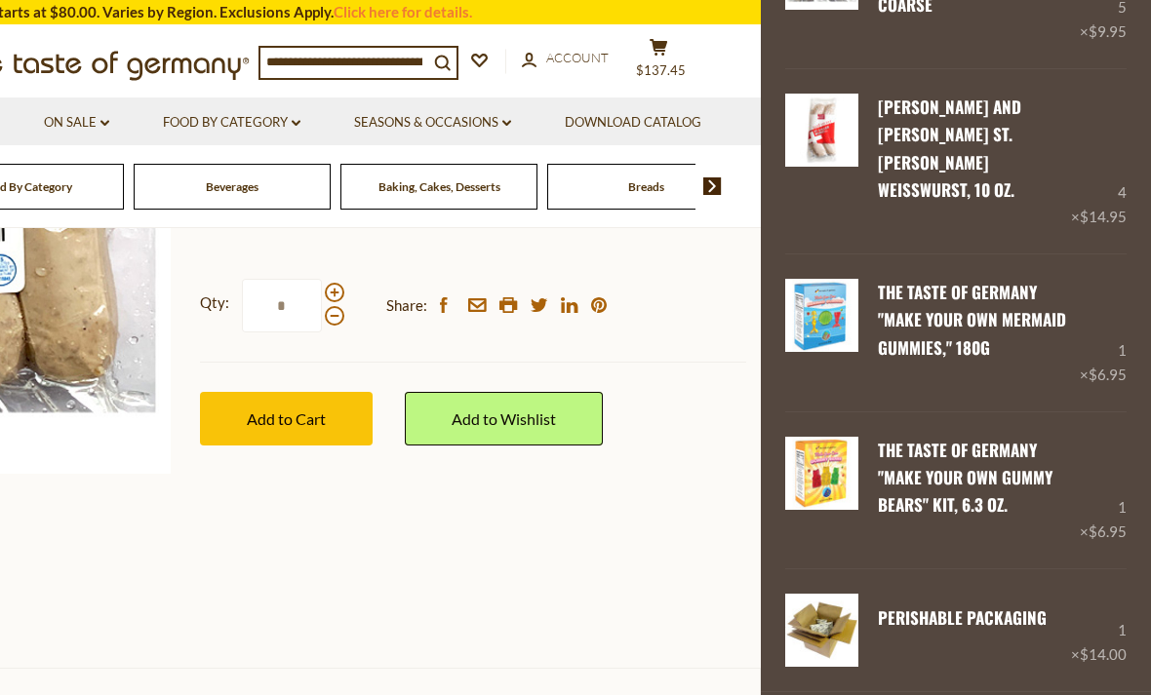
click at [878, 438] on link "The Taste of Germany "Make Your Own Gummy Bears" Kit, 6.3 oz." at bounding box center [965, 478] width 175 height 80
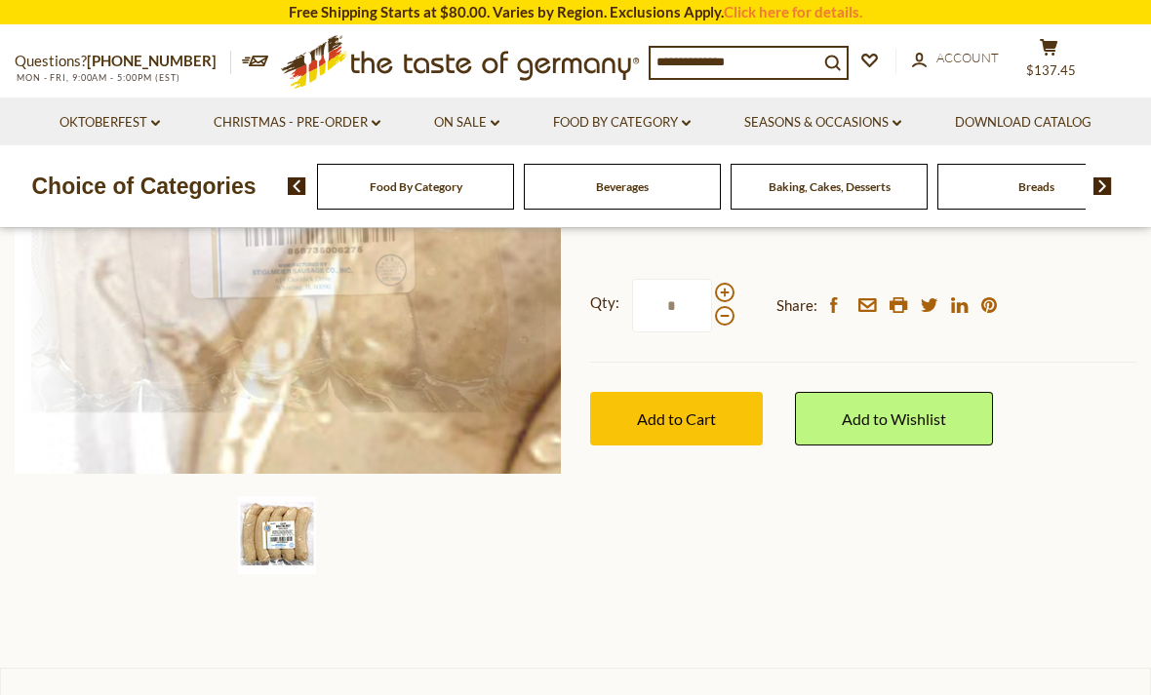
scroll to position [403, 0]
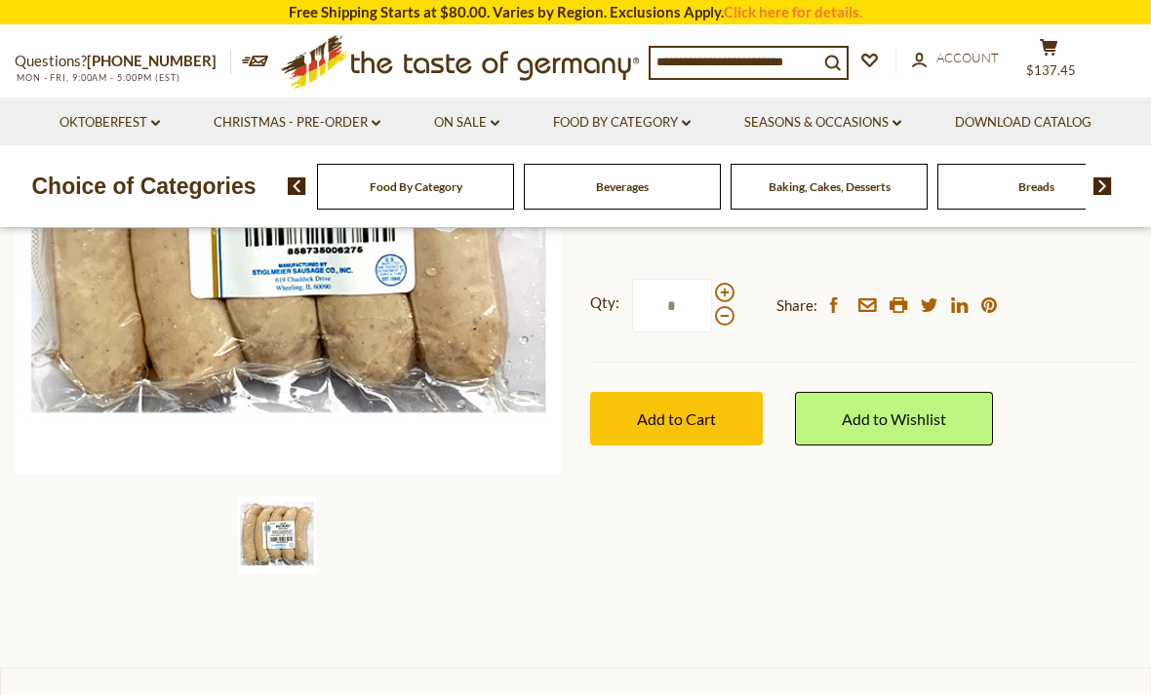
click at [1050, 47] on icon at bounding box center [1049, 47] width 18 height 17
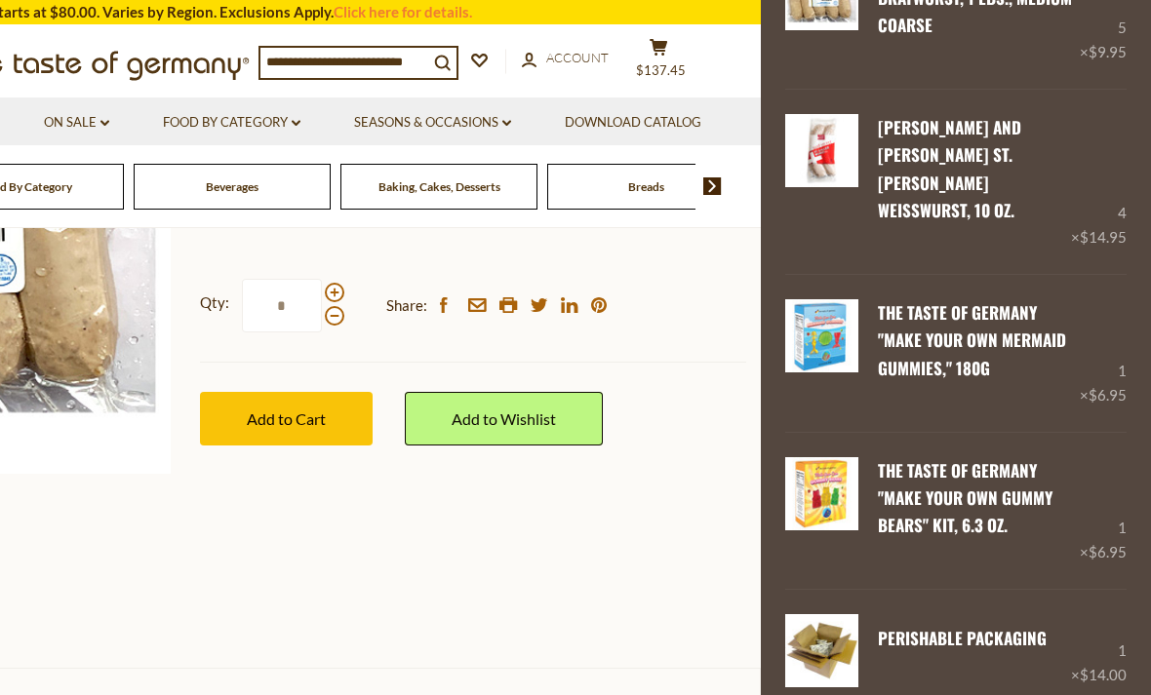
scroll to position [167, 0]
click at [826, 300] on img at bounding box center [821, 336] width 73 height 73
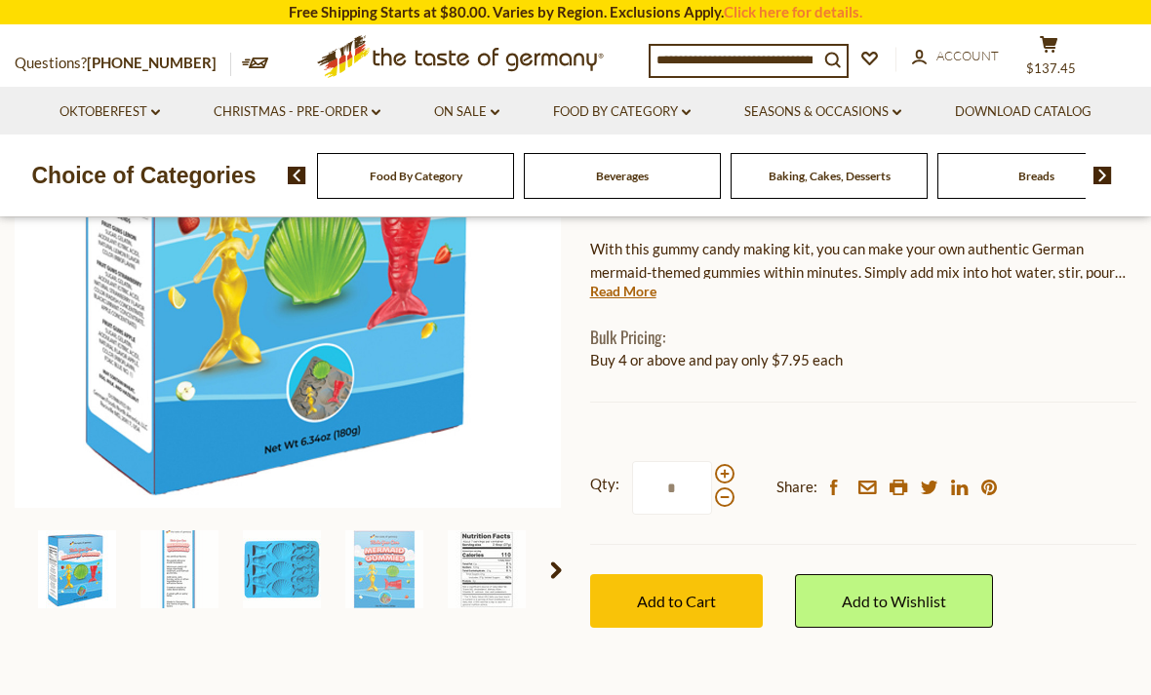
scroll to position [393, 0]
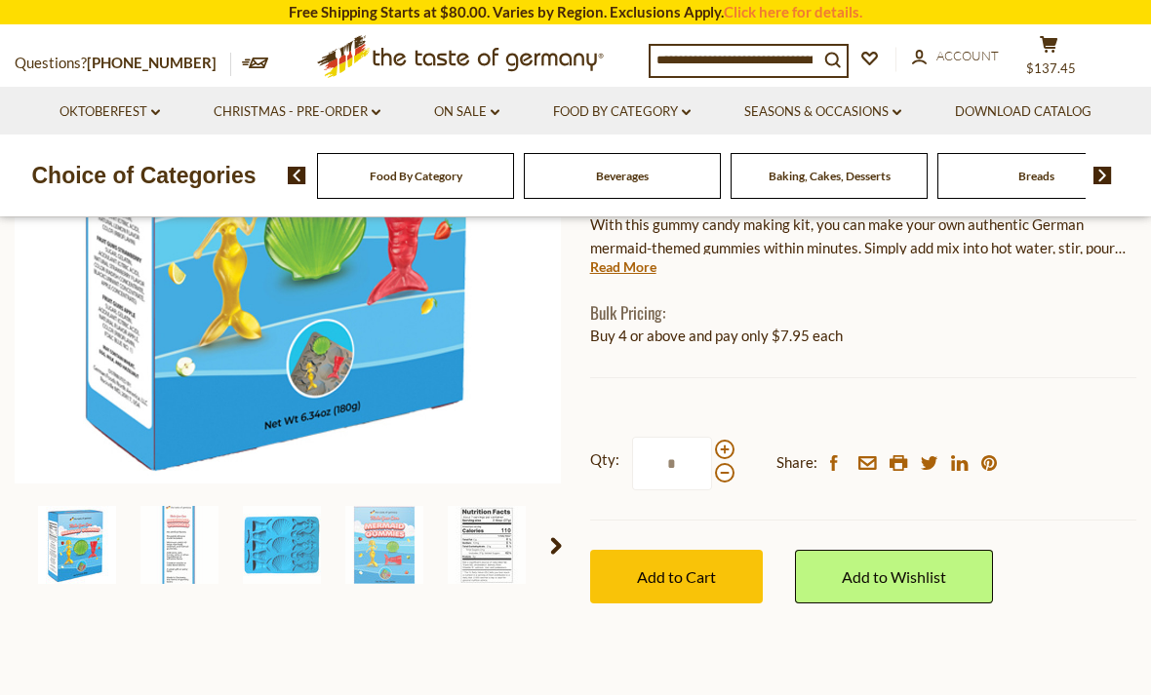
click at [173, 552] on img at bounding box center [179, 545] width 78 height 78
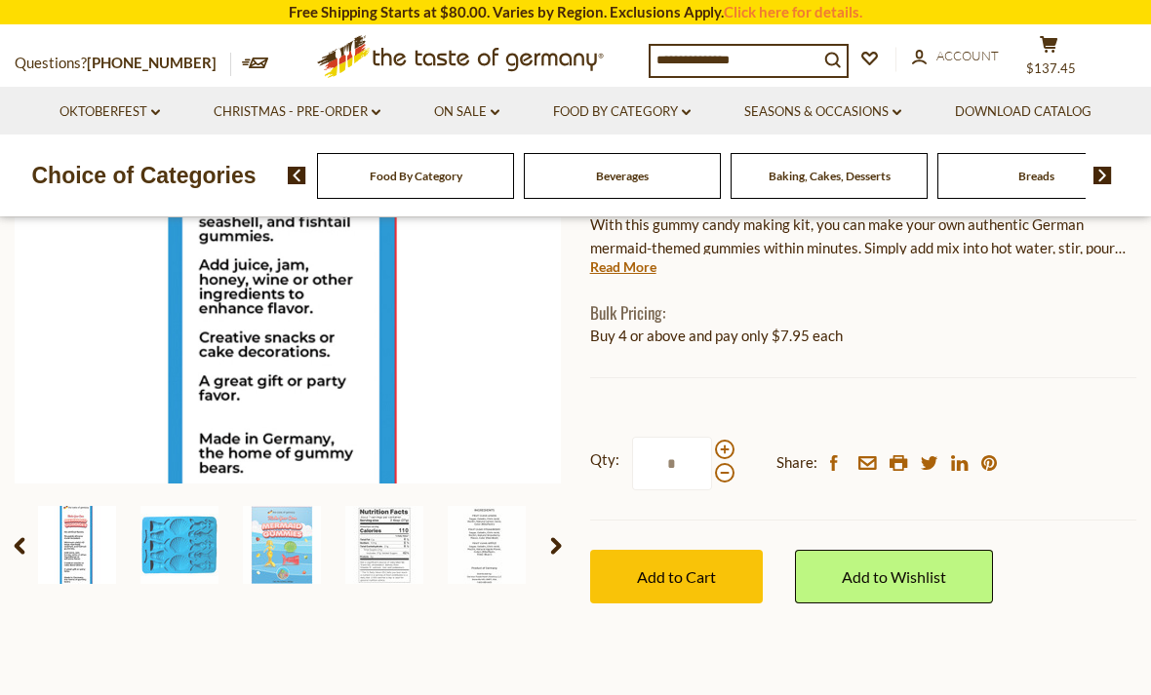
click at [200, 546] on img at bounding box center [179, 545] width 78 height 78
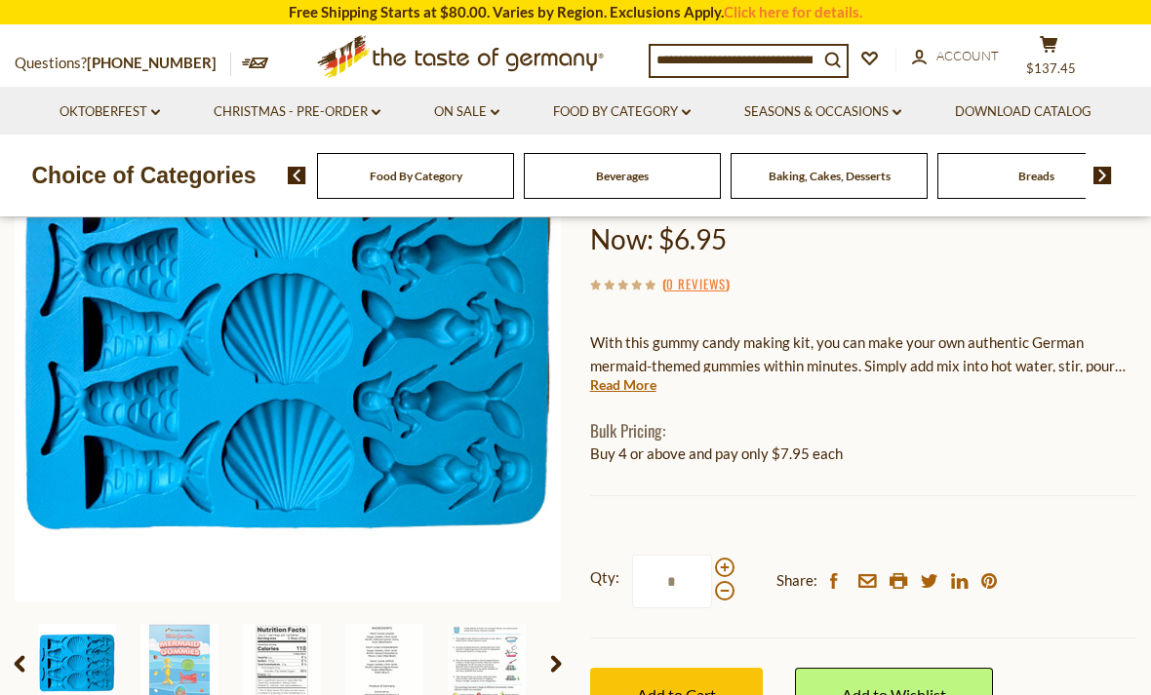
scroll to position [282, 0]
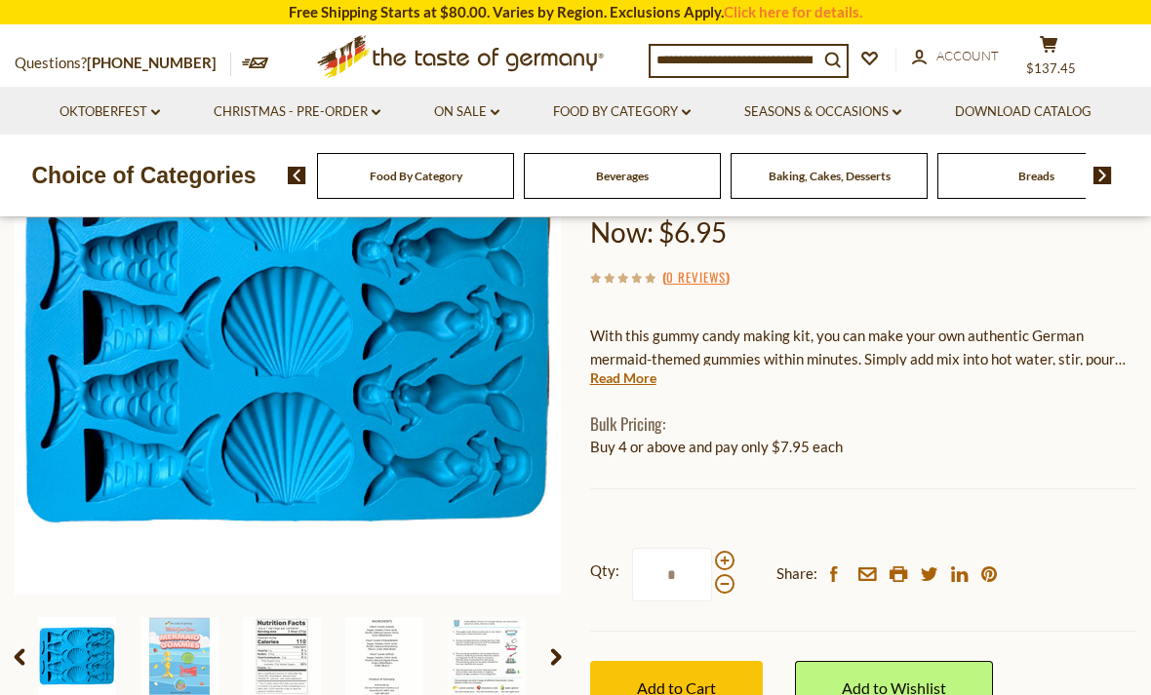
click at [270, 658] on img at bounding box center [282, 656] width 78 height 78
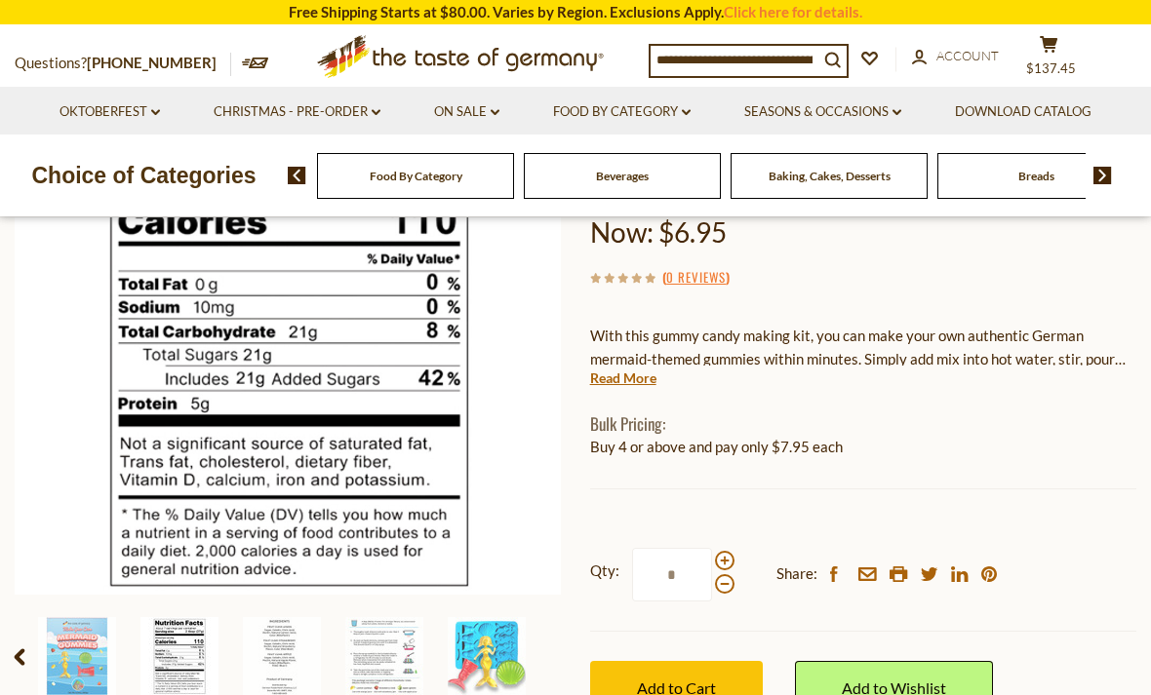
click at [347, 648] on img at bounding box center [384, 656] width 78 height 78
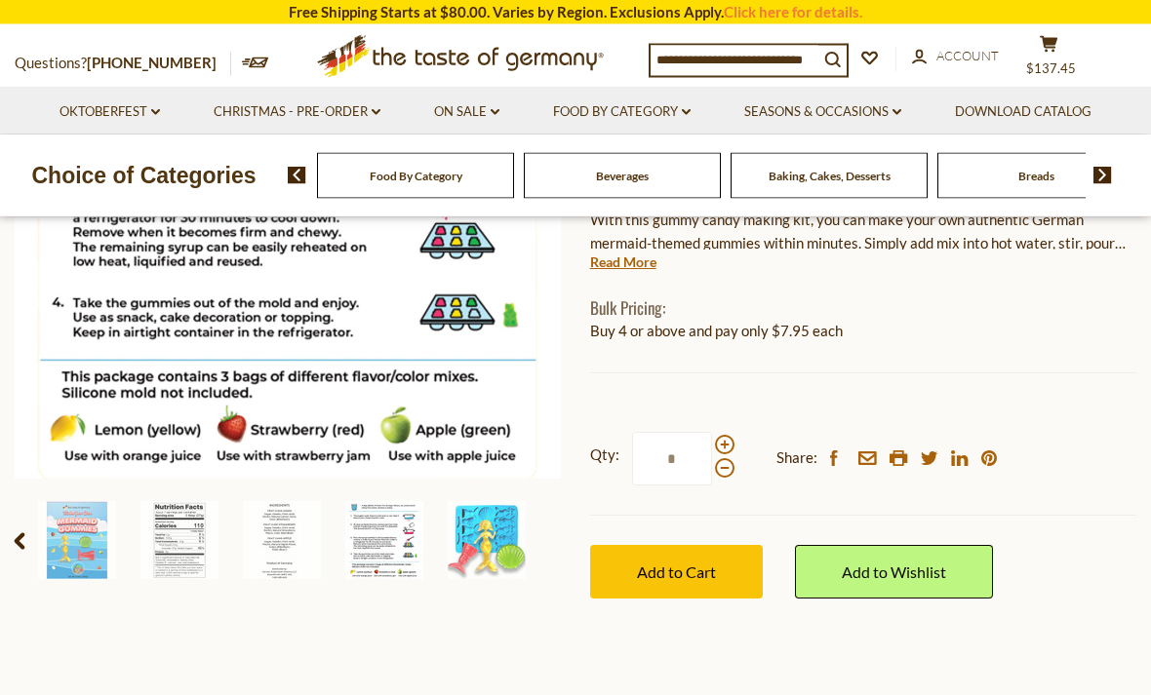
scroll to position [398, 0]
click at [174, 538] on img at bounding box center [179, 540] width 78 height 78
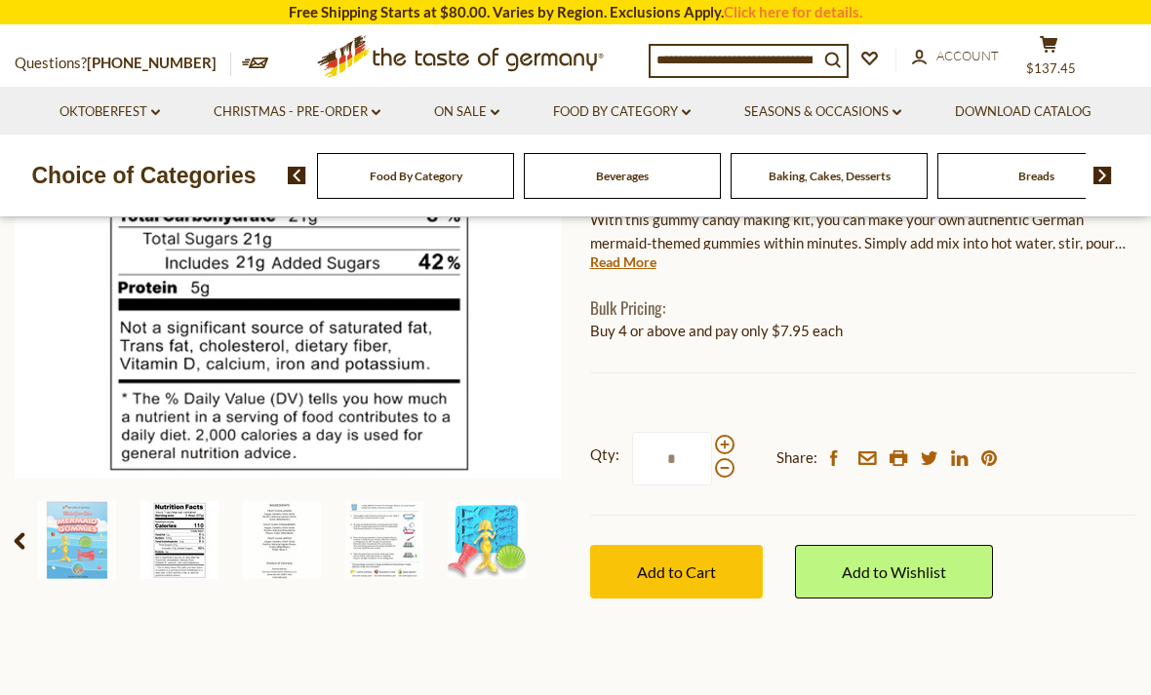
click at [281, 561] on img at bounding box center [282, 540] width 78 height 78
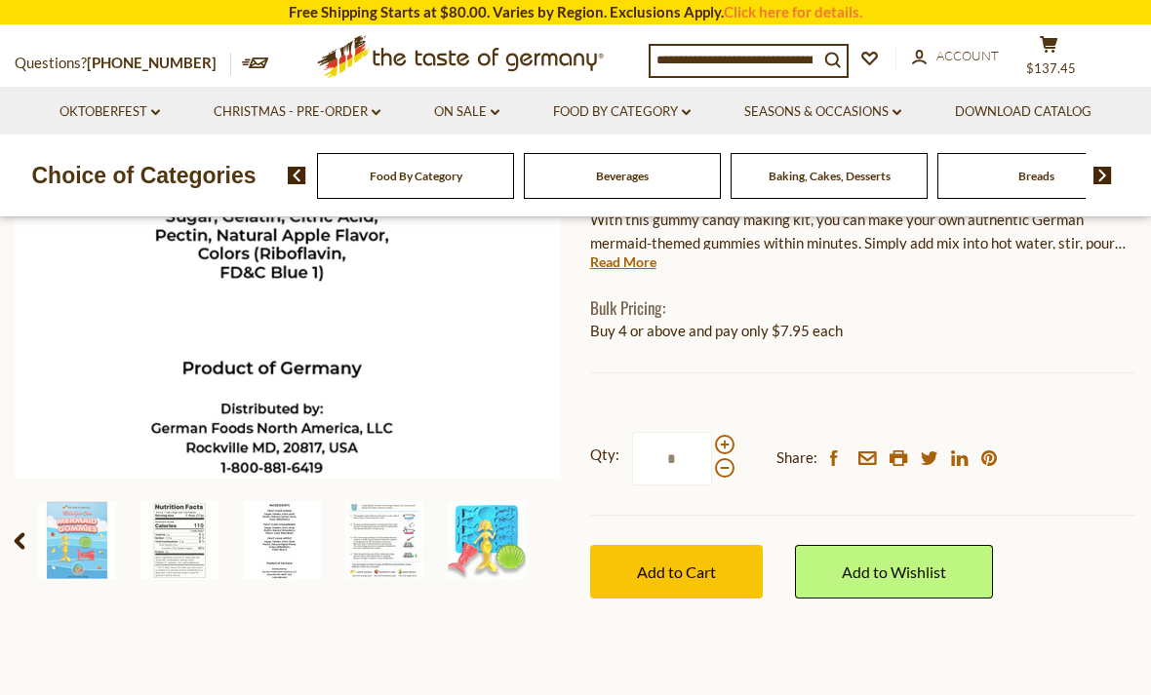
click at [376, 552] on img at bounding box center [384, 540] width 78 height 78
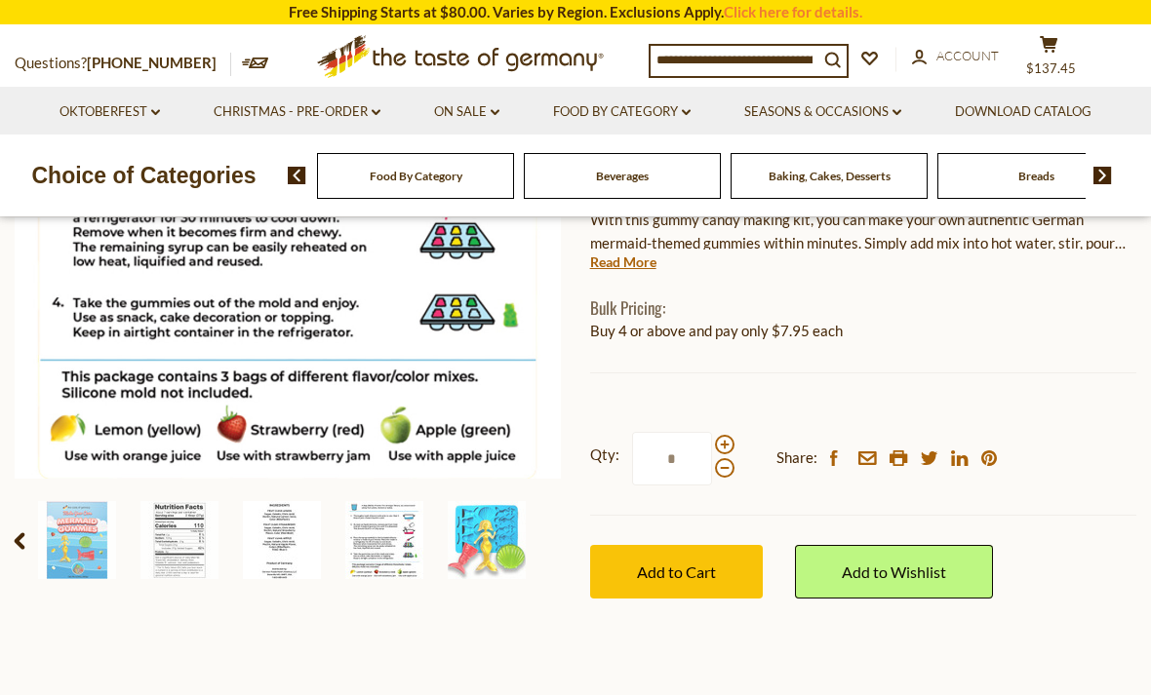
click at [278, 540] on img at bounding box center [282, 540] width 78 height 78
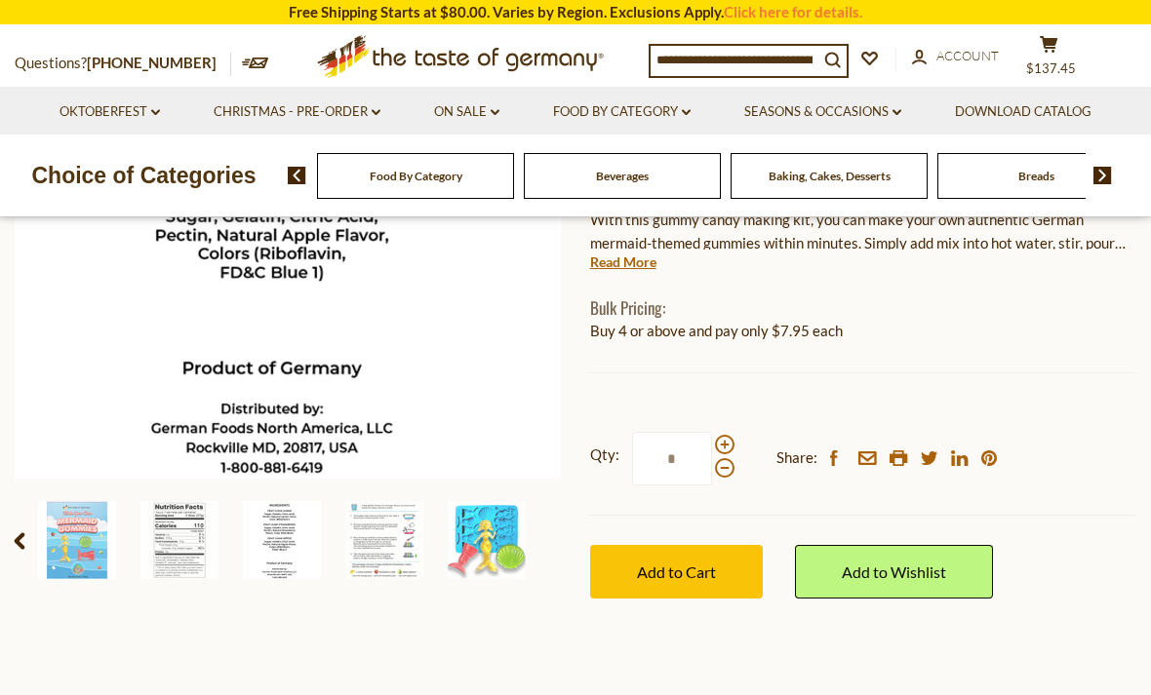
scroll to position [0, 0]
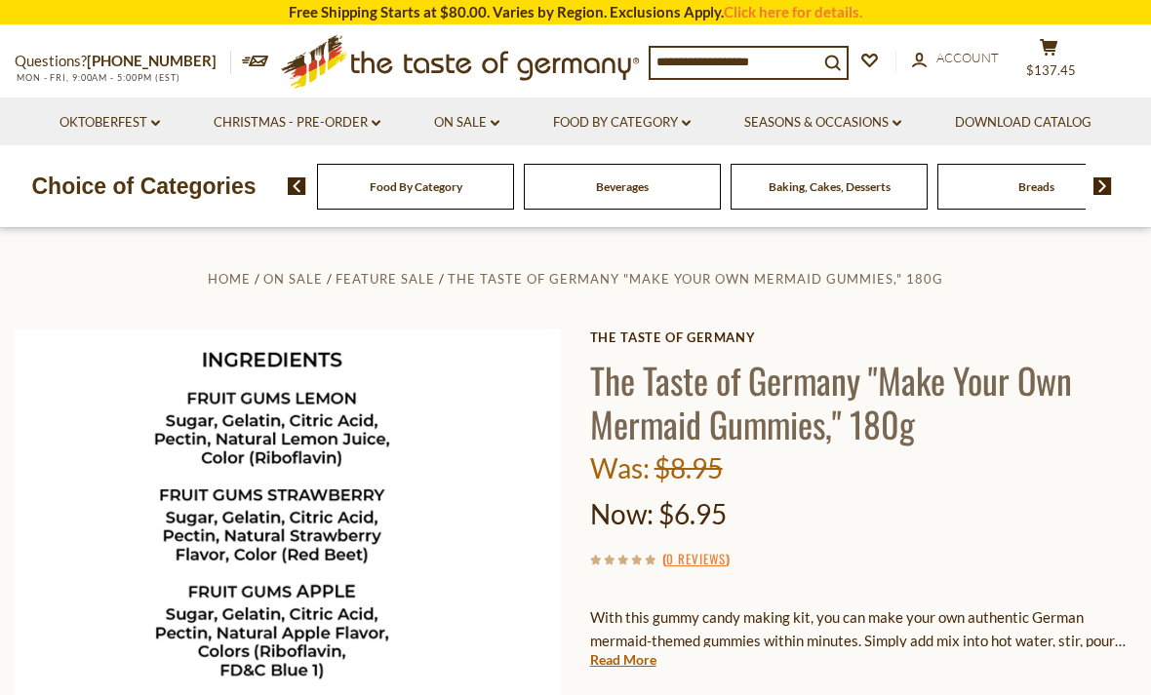
click at [1043, 56] on button "cart $137.45" at bounding box center [1048, 62] width 59 height 49
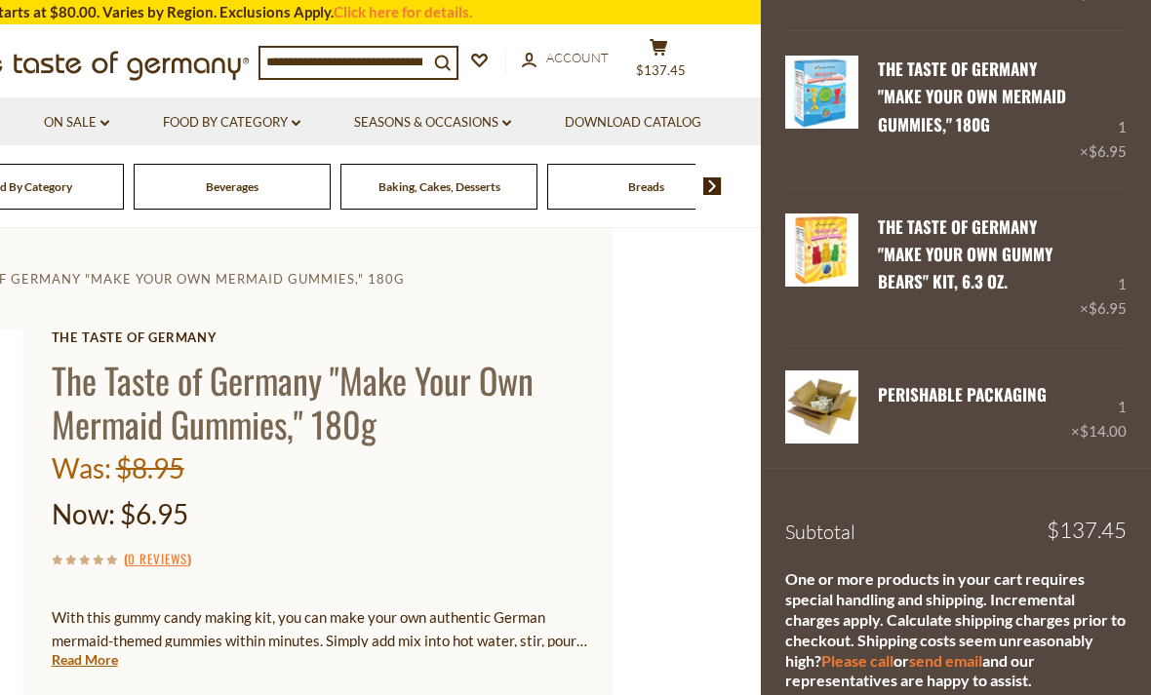
scroll to position [0, 147]
click at [664, 54] on icon at bounding box center [659, 47] width 18 height 17
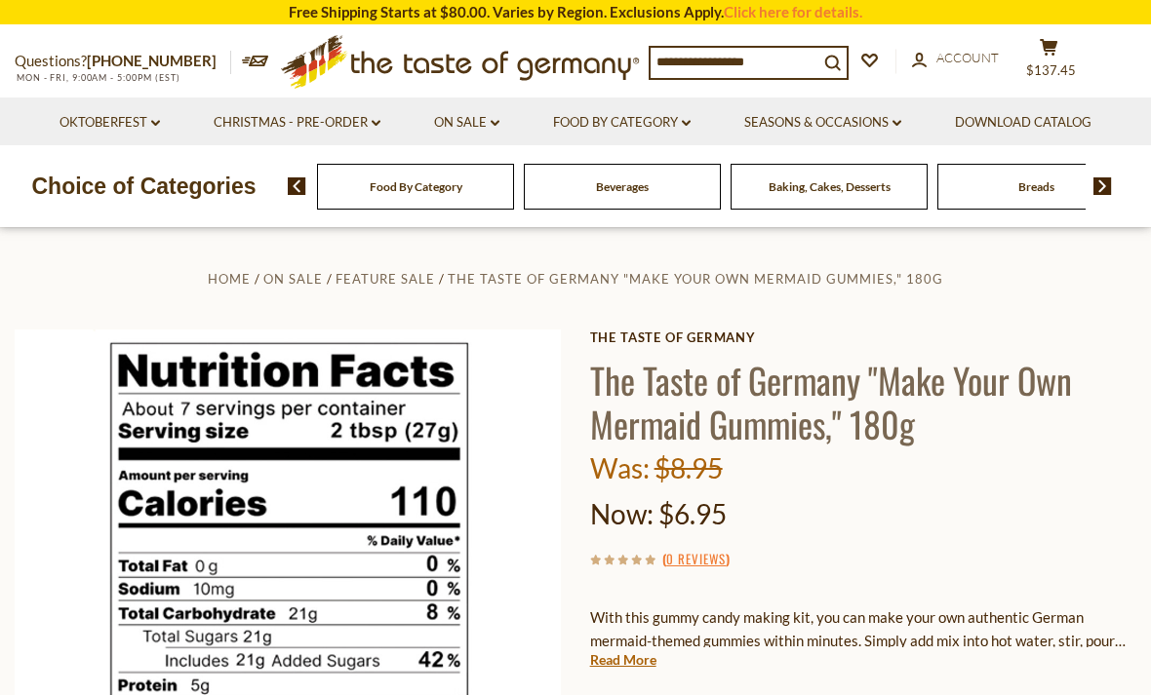
click at [1041, 62] on span "$137.45" at bounding box center [1051, 70] width 50 height 16
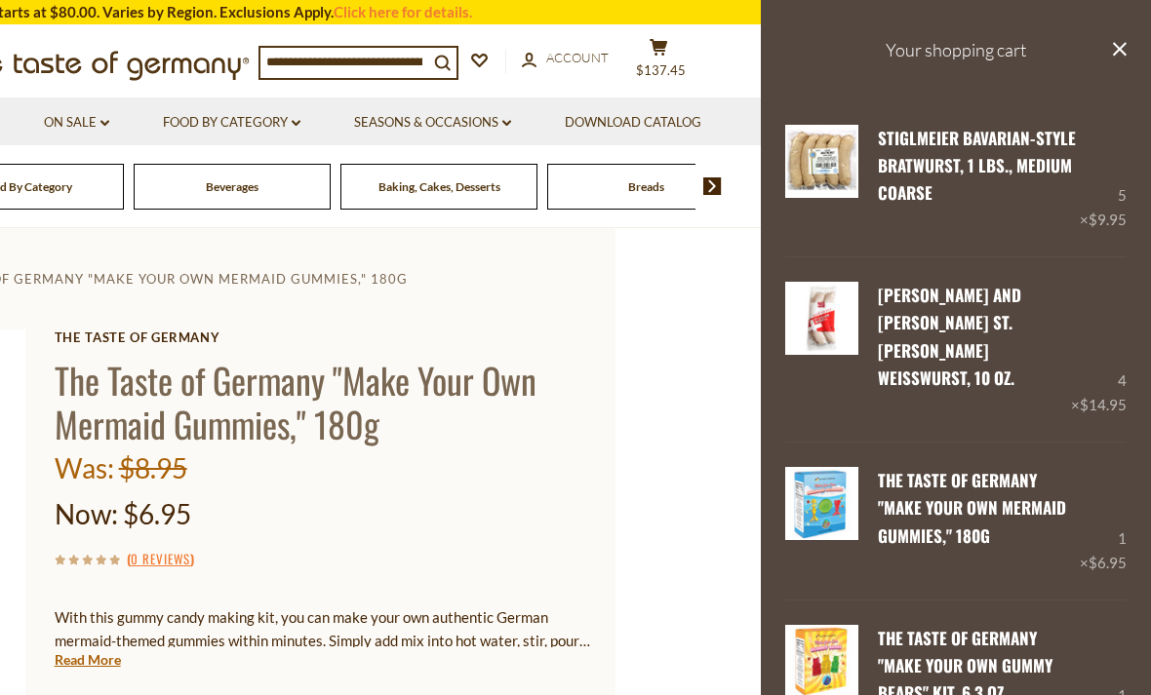
click at [834, 166] on img at bounding box center [821, 161] width 73 height 73
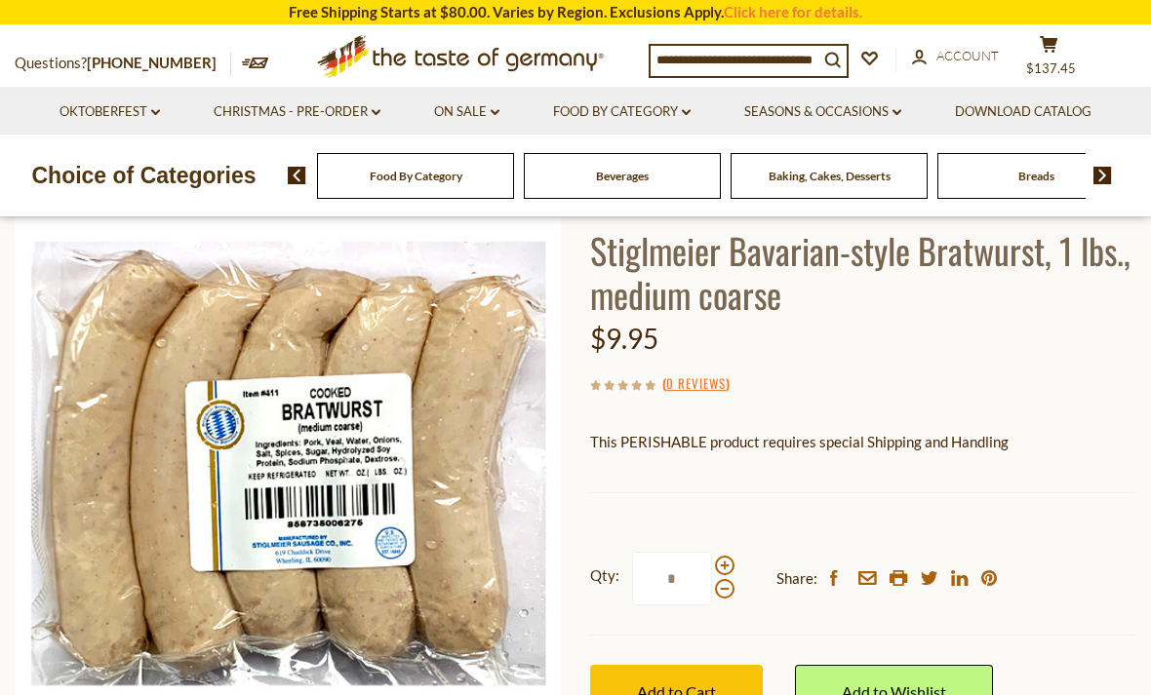
scroll to position [133, 0]
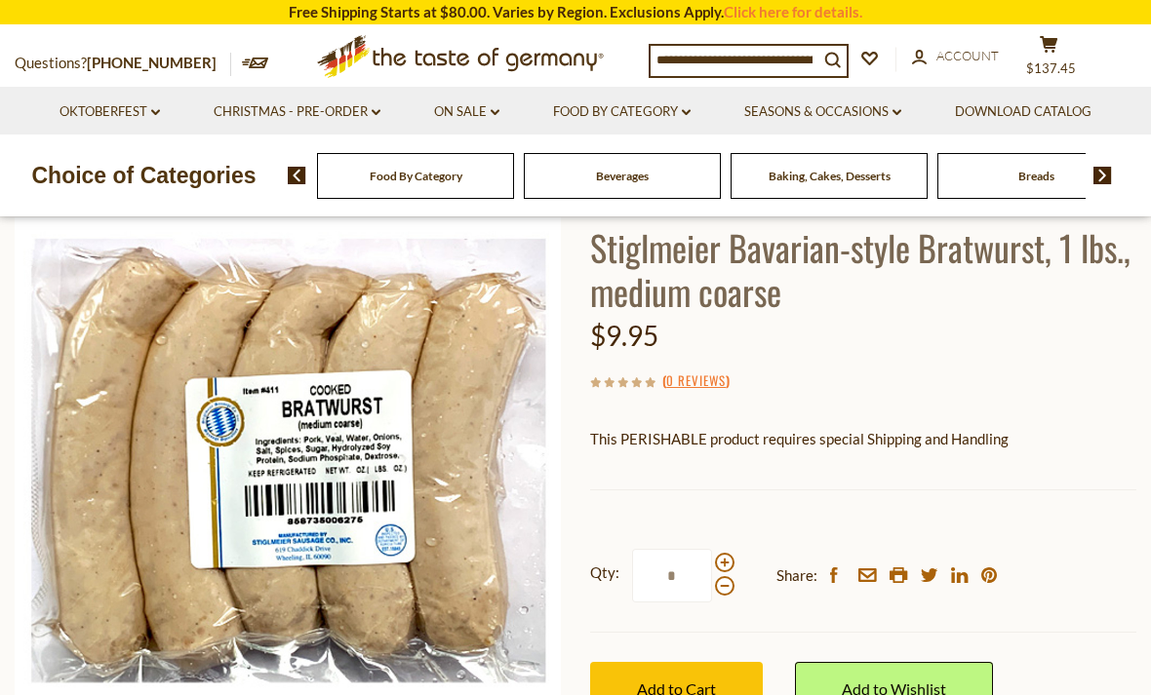
click at [717, 559] on span at bounding box center [725, 563] width 20 height 20
click at [712, 559] on input "*" at bounding box center [672, 576] width 80 height 54
type input "*"
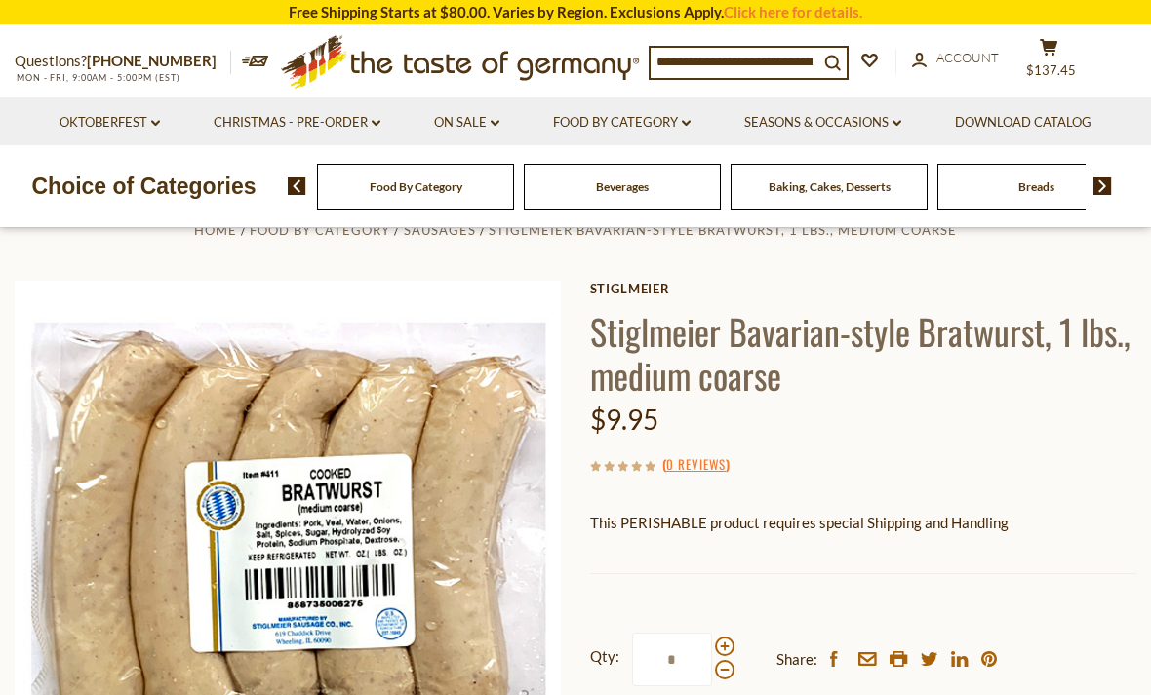
scroll to position [0, 0]
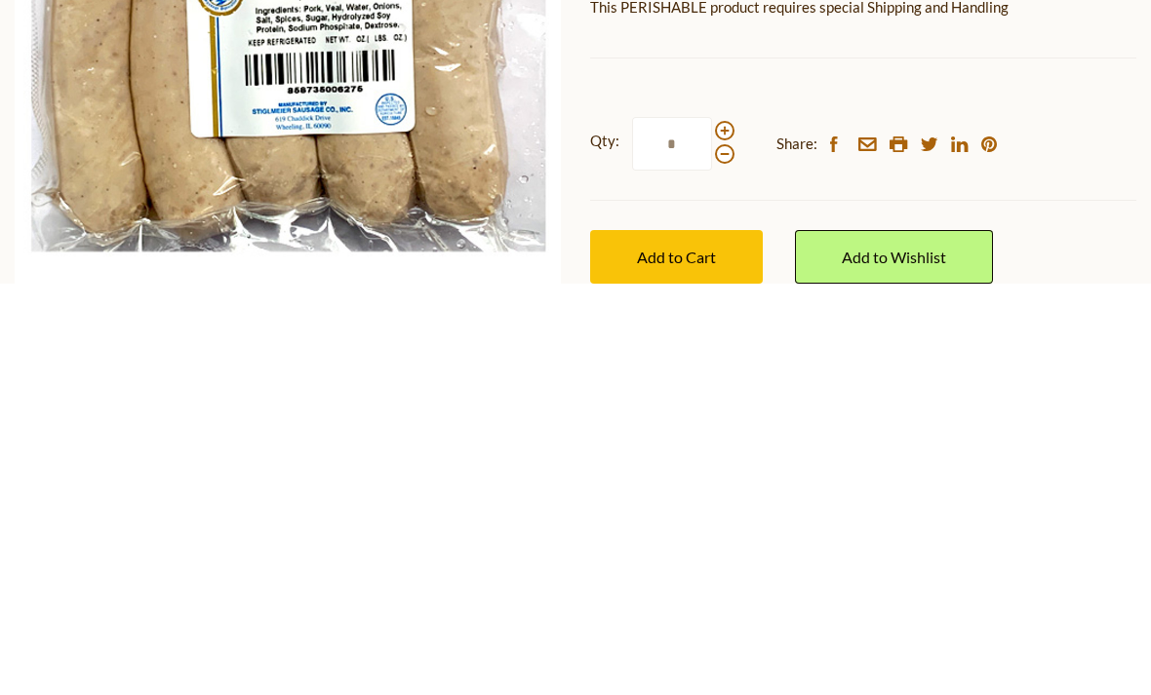
click at [689, 659] on span "Add to Cart" at bounding box center [676, 668] width 79 height 19
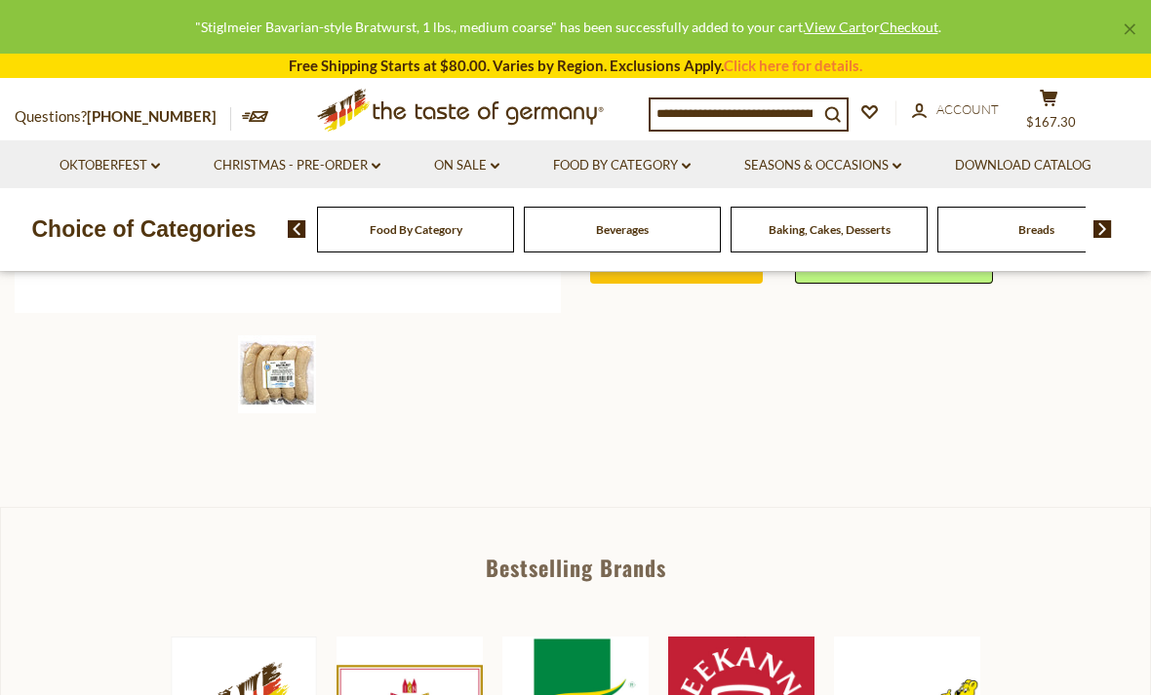
click at [1049, 99] on icon "cart" at bounding box center [1049, 98] width 19 height 17
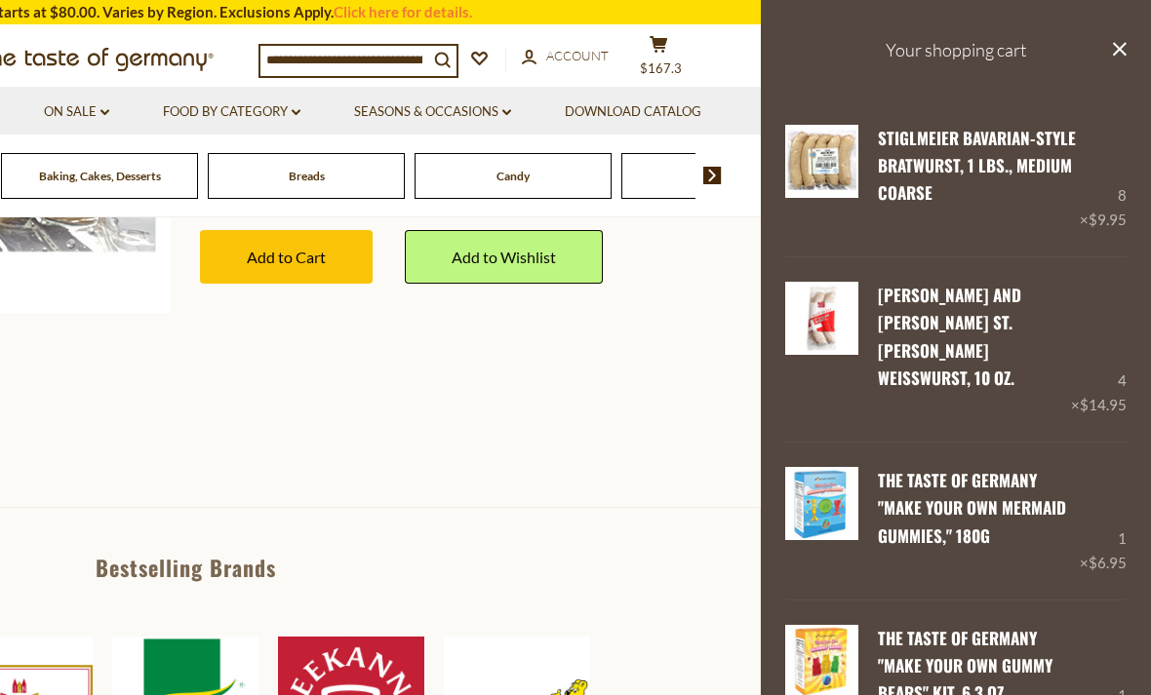
click at [882, 218] on link "Edit" at bounding box center [894, 222] width 33 height 18
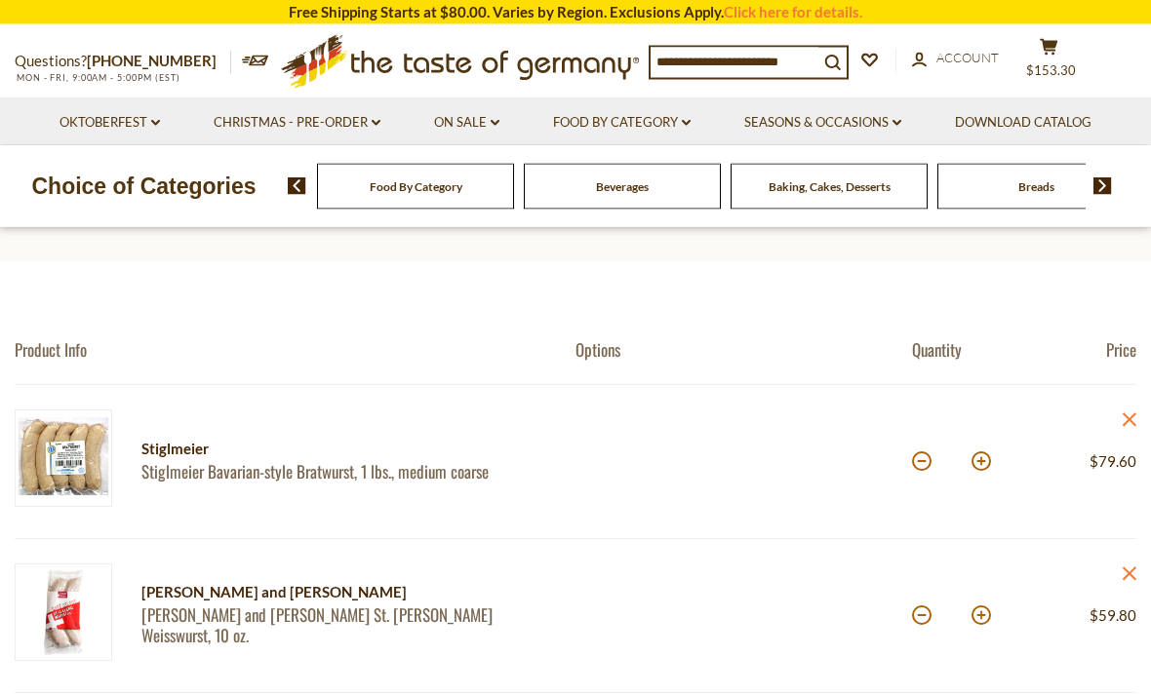
scroll to position [96, 0]
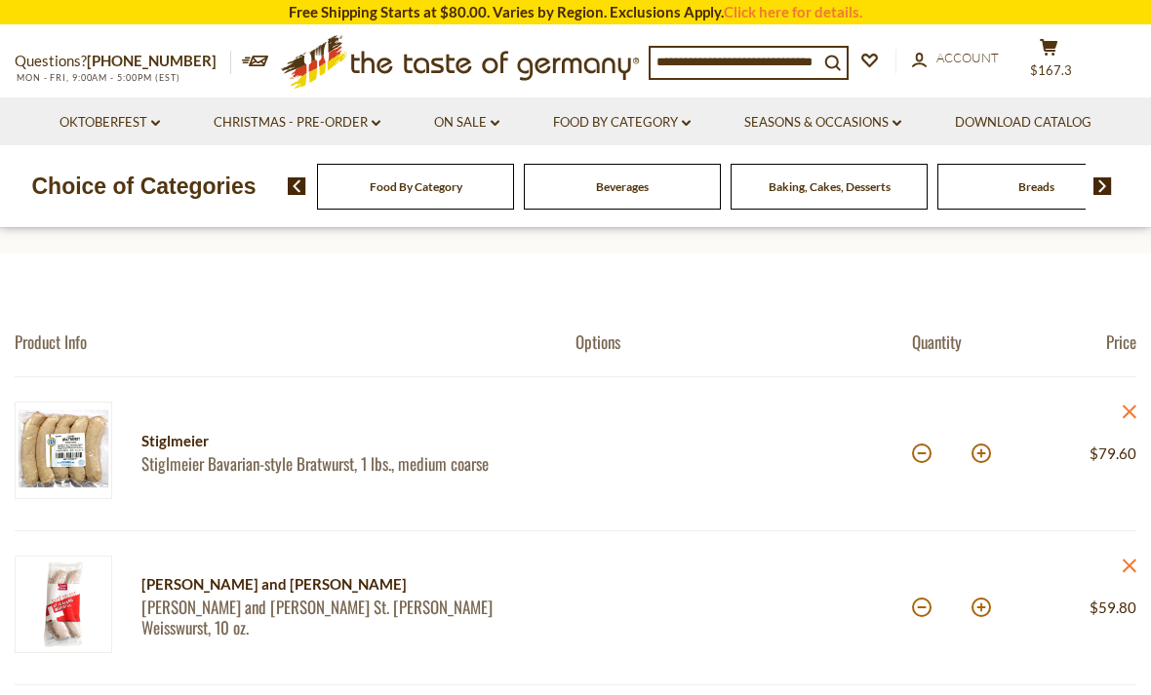
click at [912, 460] on div "*" at bounding box center [951, 454] width 79 height 54
click at [921, 459] on button at bounding box center [922, 454] width 20 height 20
type input "*"
click at [921, 449] on button at bounding box center [922, 454] width 20 height 20
type input "*"
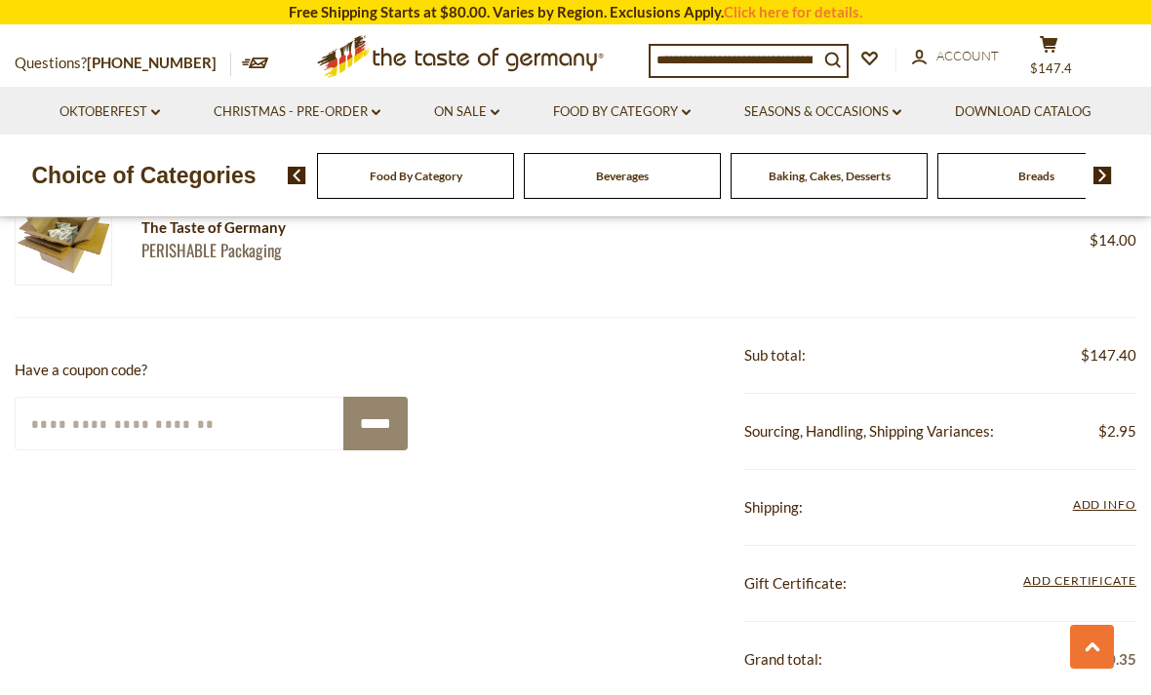
scroll to position [914, 0]
click at [1125, 498] on span "Add Info" at bounding box center [1104, 505] width 63 height 15
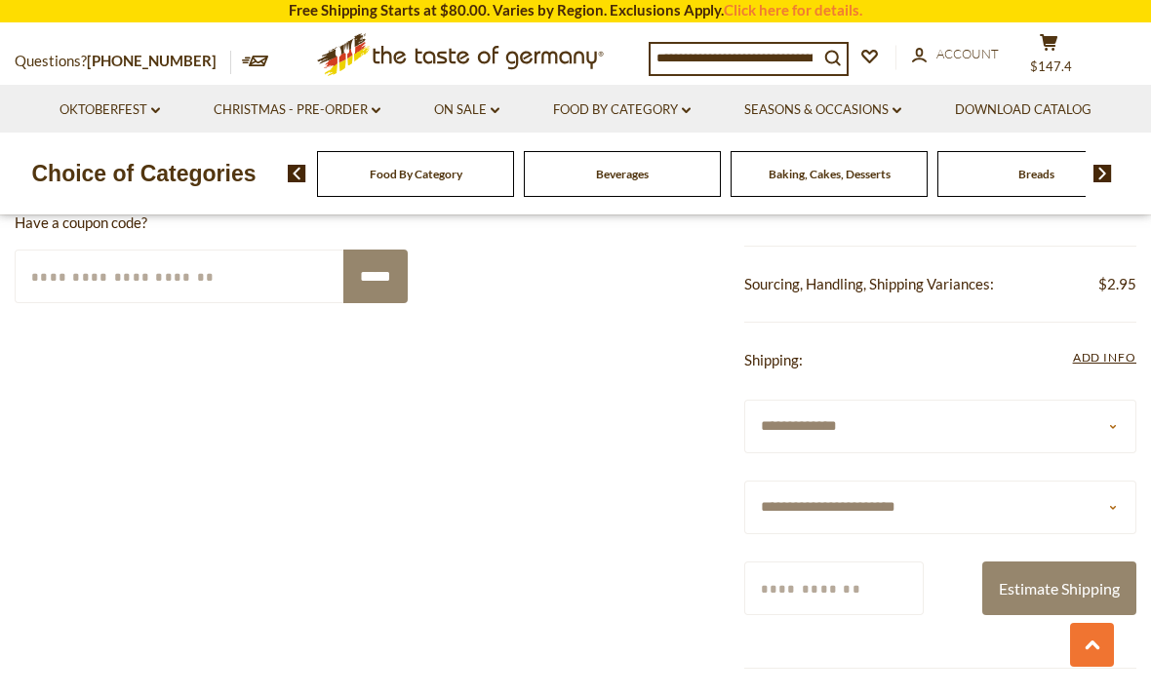
scroll to position [1062, 0]
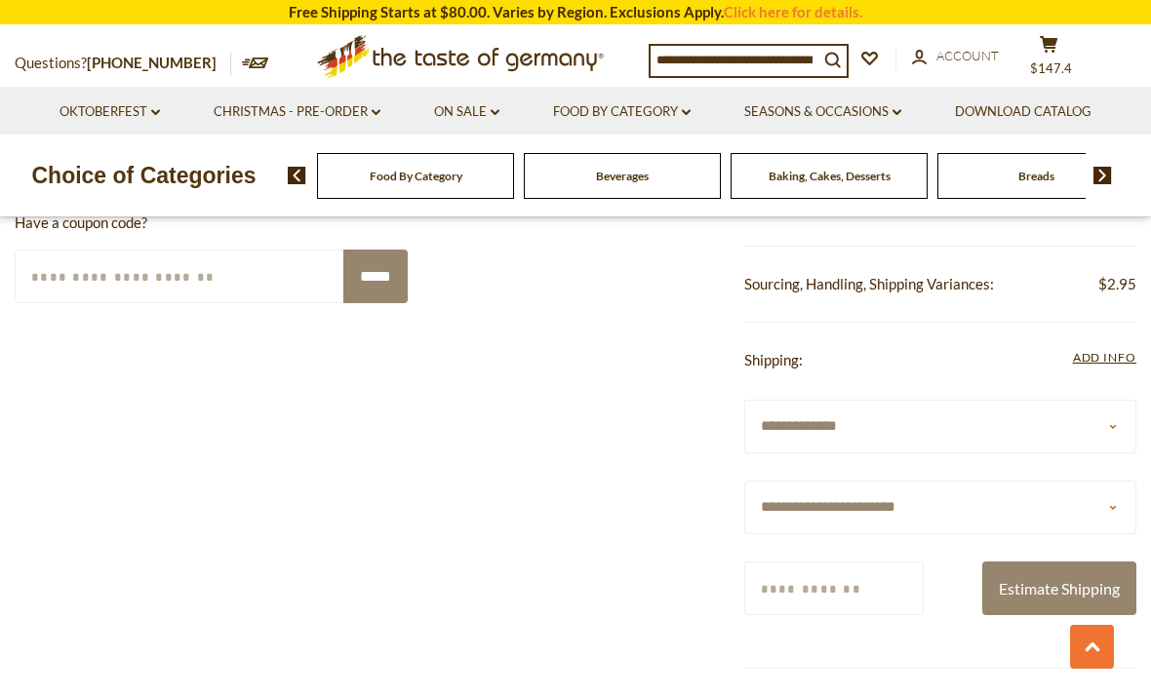
click at [1118, 506] on select "**********" at bounding box center [940, 508] width 393 height 54
select select "**"
click at [900, 583] on input "Zip/Postcode" at bounding box center [833, 589] width 179 height 54
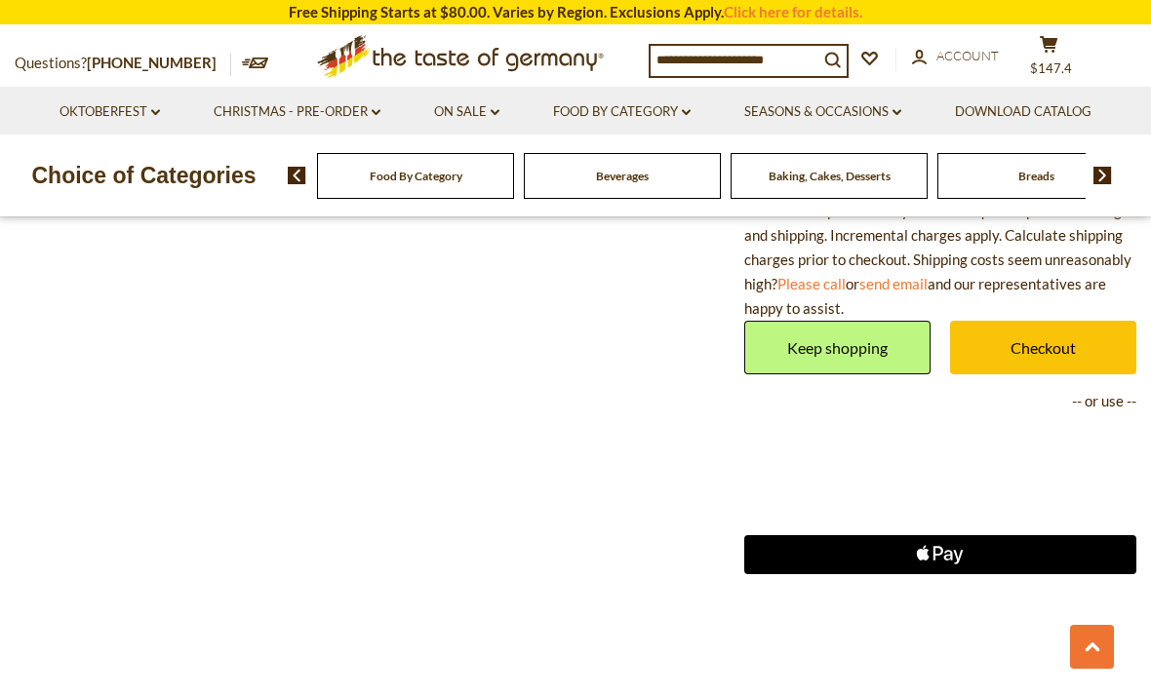
scroll to position [1715, 0]
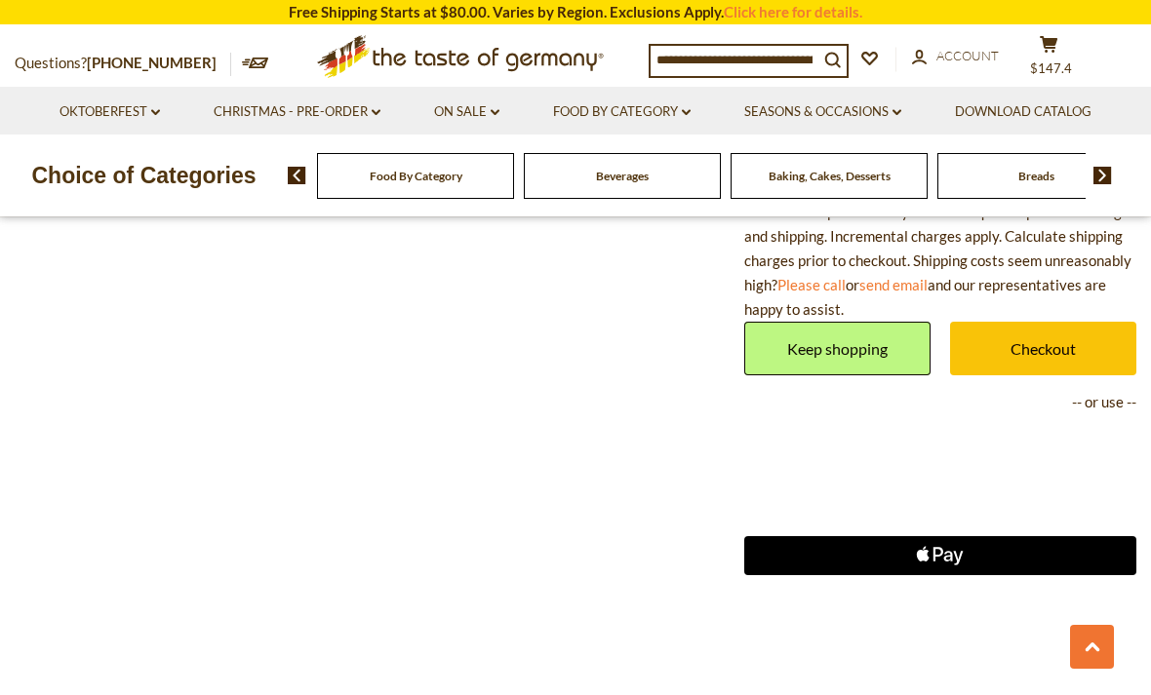
click at [1052, 63] on span "$147.4" at bounding box center [1051, 68] width 42 height 16
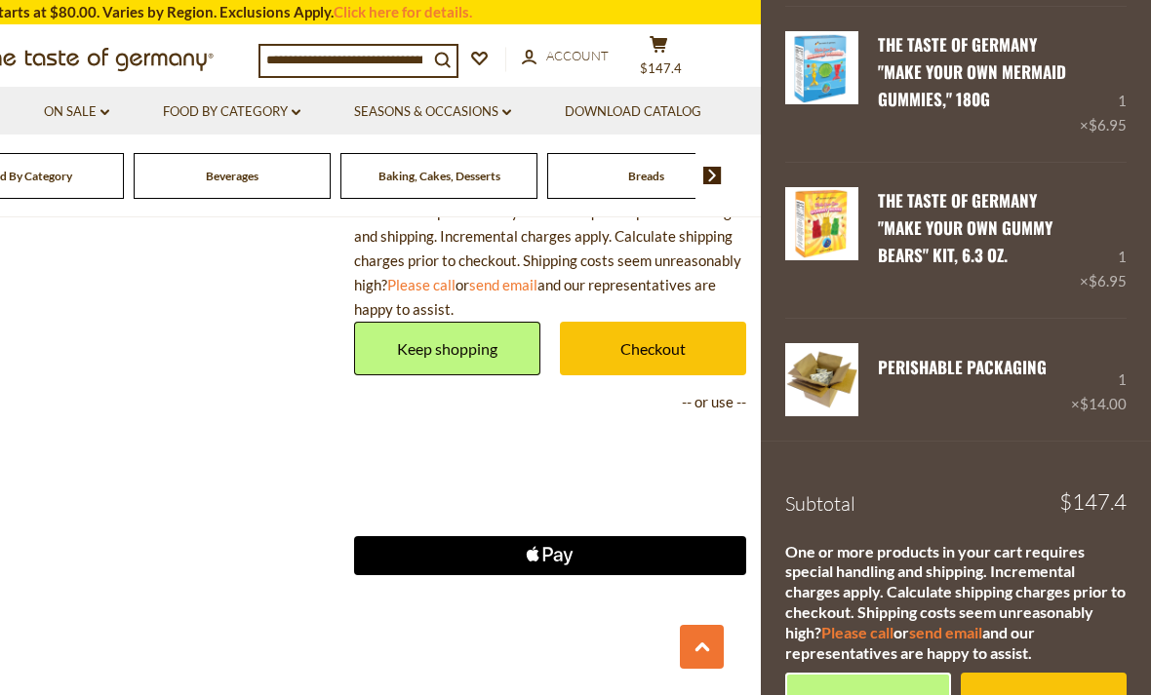
scroll to position [432, 0]
click at [1016, 674] on link "Checkout" at bounding box center [1044, 701] width 166 height 54
